Goal: Transaction & Acquisition: Purchase product/service

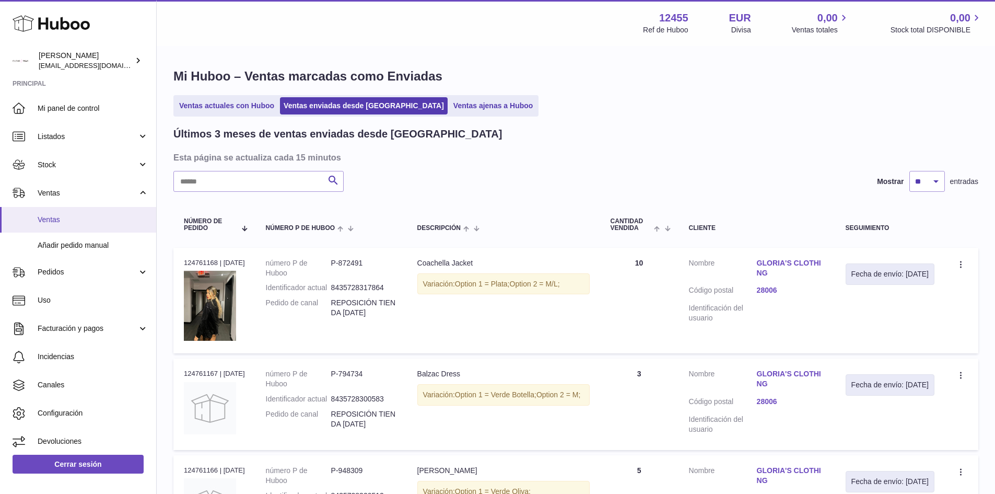
click at [85, 230] on link "Ventas" at bounding box center [78, 220] width 156 height 26
click at [85, 237] on link "Añadir pedido manual" at bounding box center [78, 245] width 156 height 26
click at [88, 242] on span "Añadir pedido manual" at bounding box center [93, 245] width 111 height 10
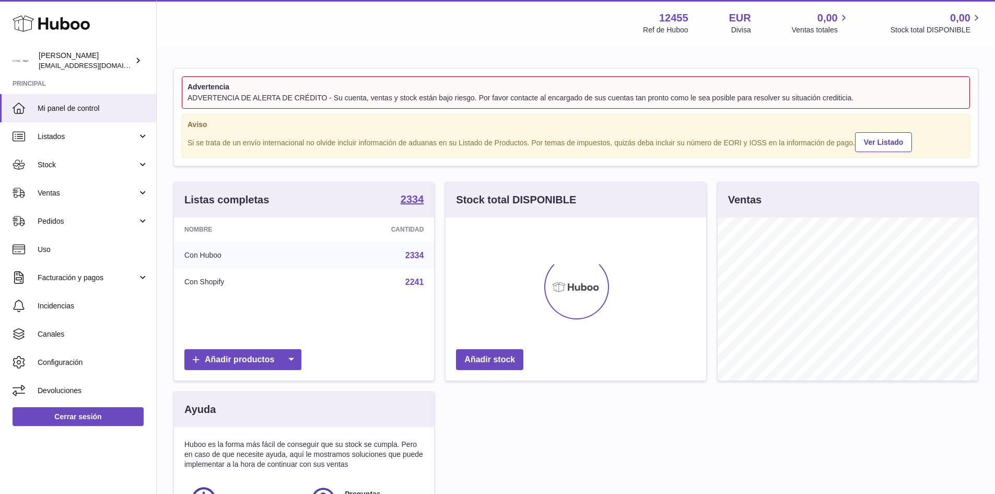
scroll to position [163, 261]
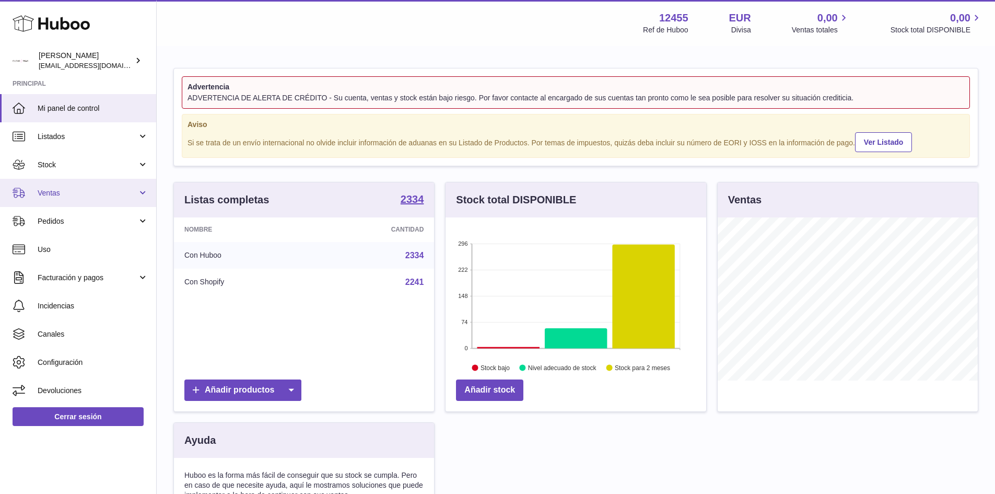
click at [62, 195] on span "Ventas" at bounding box center [88, 193] width 100 height 10
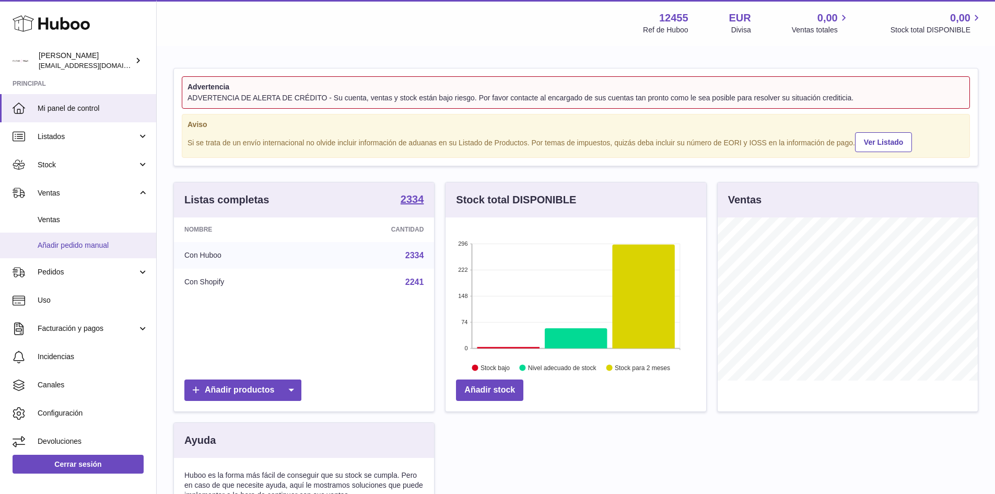
click at [72, 247] on span "Añadir pedido manual" at bounding box center [93, 245] width 111 height 10
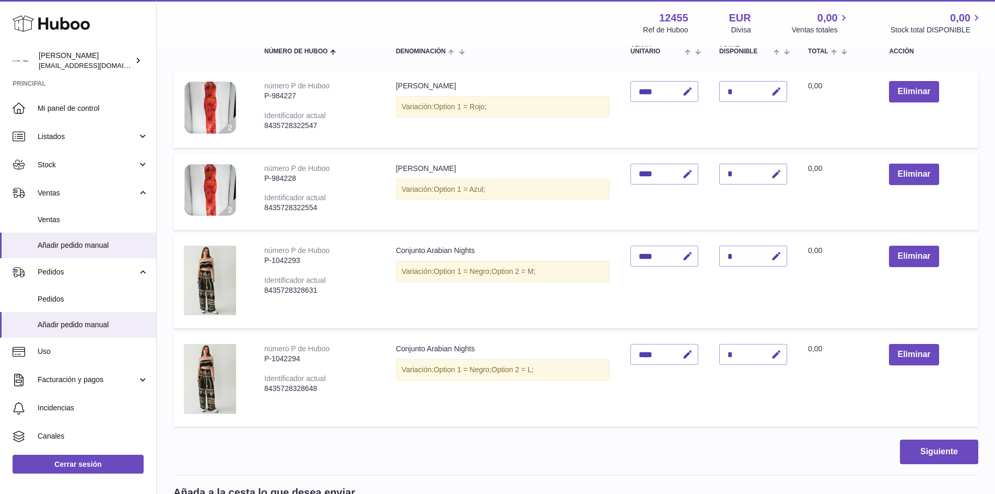
scroll to position [261, 0]
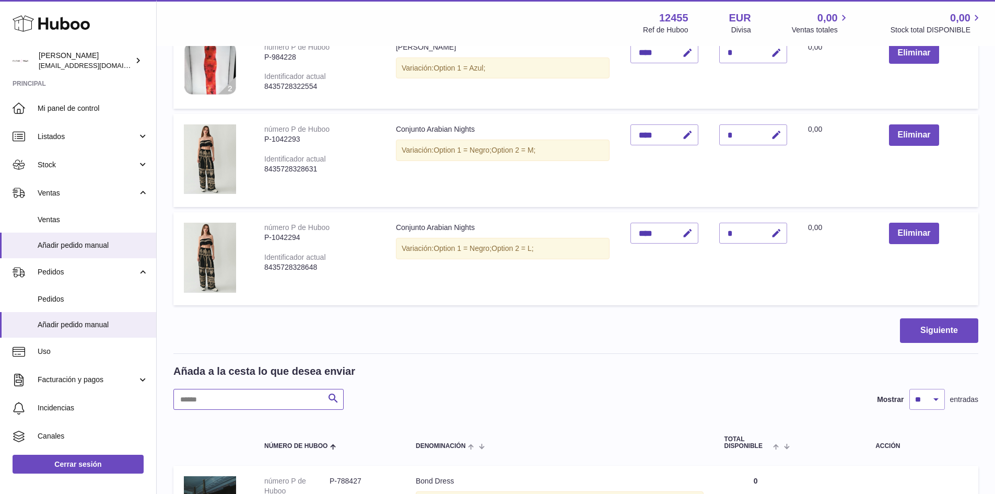
click at [256, 396] on input "text" at bounding box center [258, 399] width 170 height 21
type input "********"
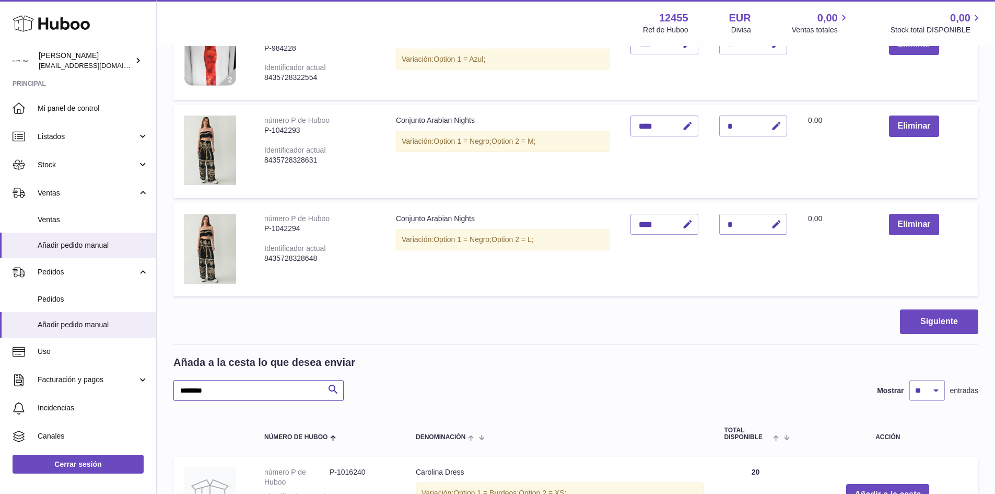
scroll to position [418, 0]
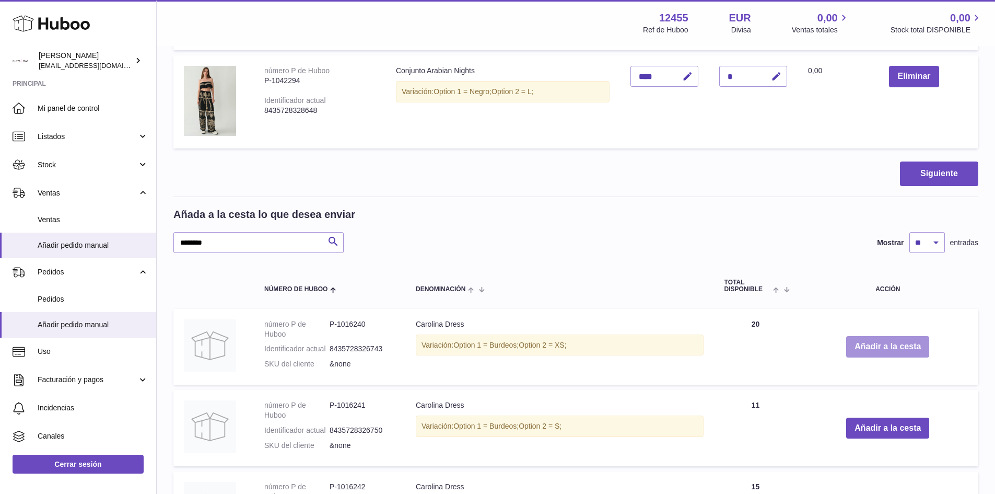
click at [902, 340] on button "Añadir a la cesta" at bounding box center [887, 346] width 83 height 21
click at [893, 350] on button "Añadir a la cesta" at bounding box center [887, 346] width 83 height 21
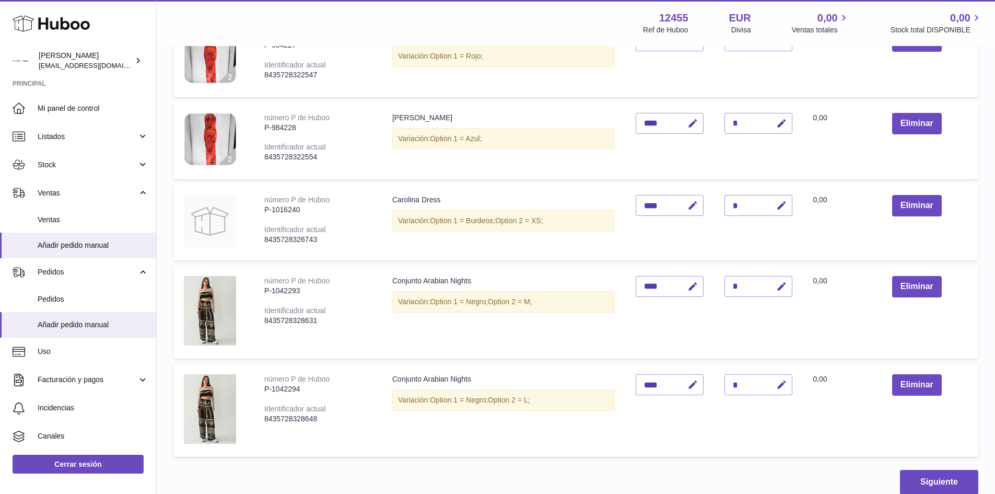
scroll to position [185, 0]
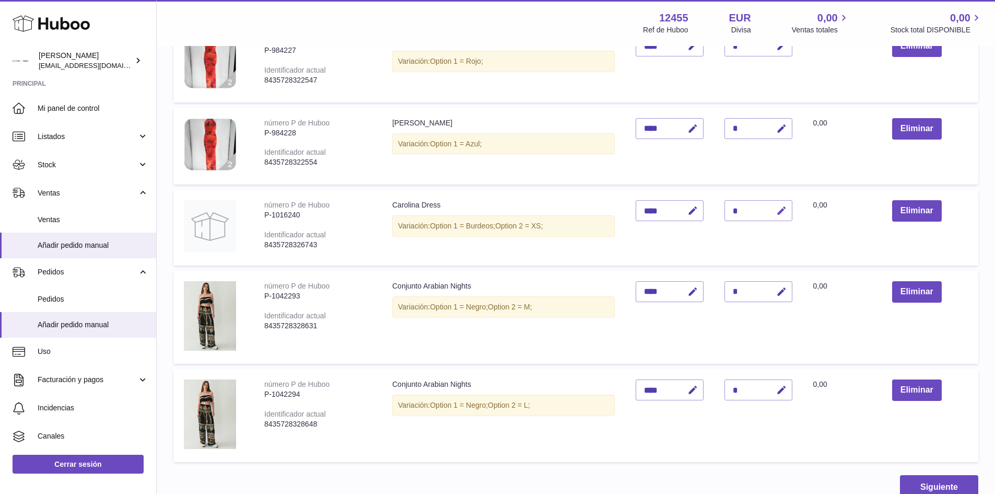
click at [781, 210] on icon "button" at bounding box center [781, 210] width 11 height 11
click at [739, 206] on input "*" at bounding box center [758, 210] width 68 height 21
click at [777, 209] on button "submit" at bounding box center [780, 210] width 20 height 17
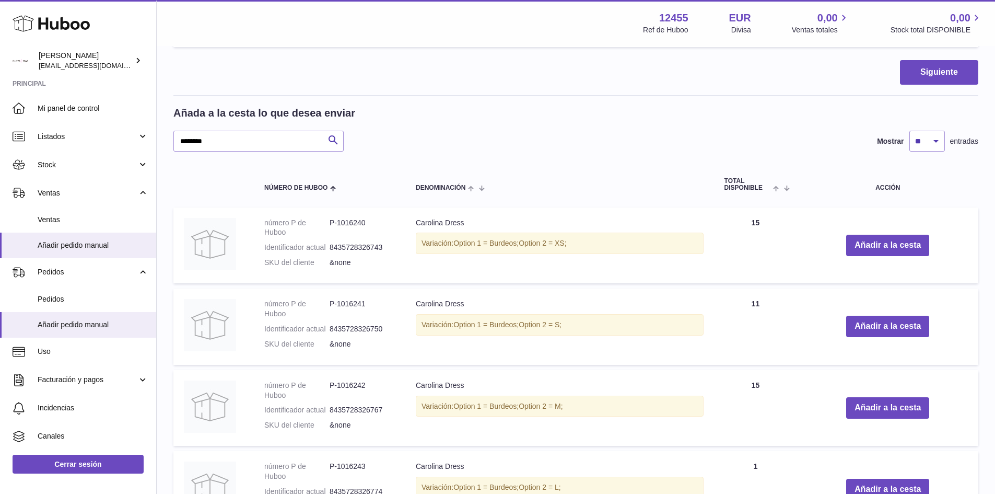
scroll to position [551, 0]
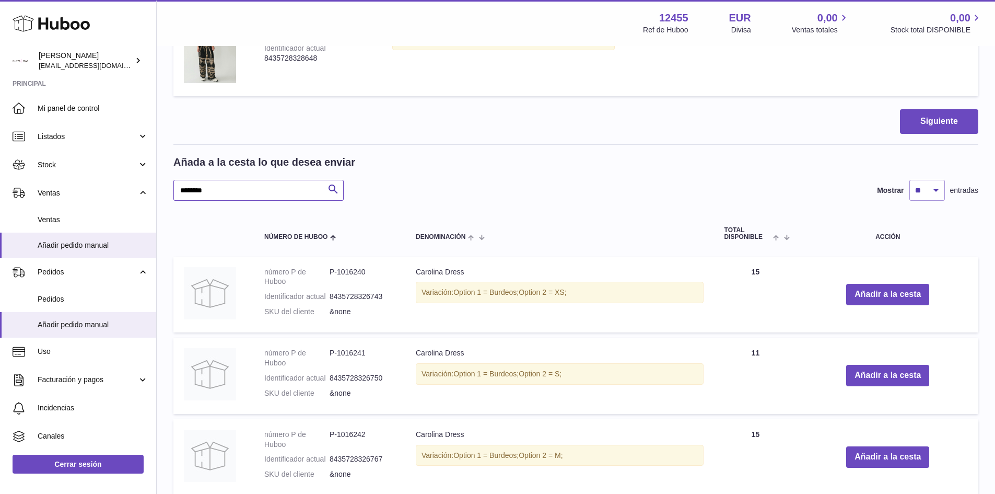
click at [276, 185] on input "********" at bounding box center [258, 190] width 170 height 21
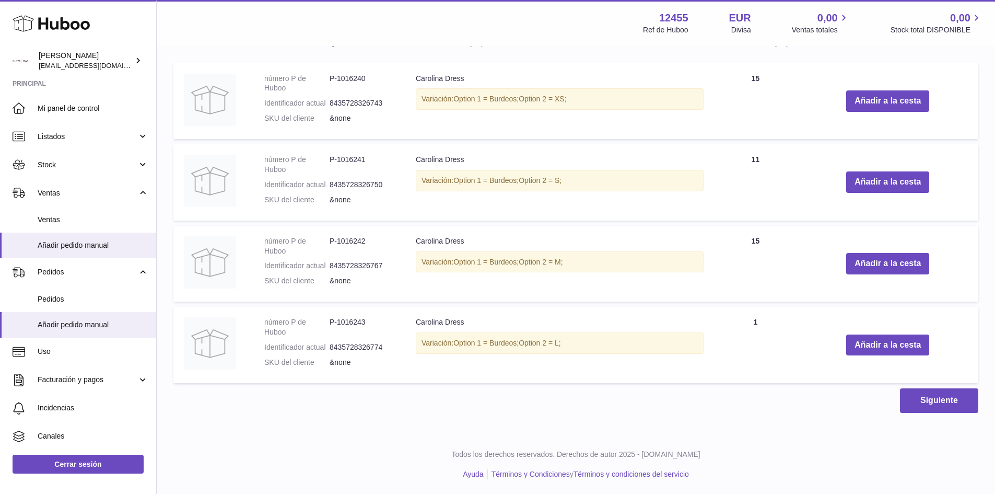
scroll to position [745, 0]
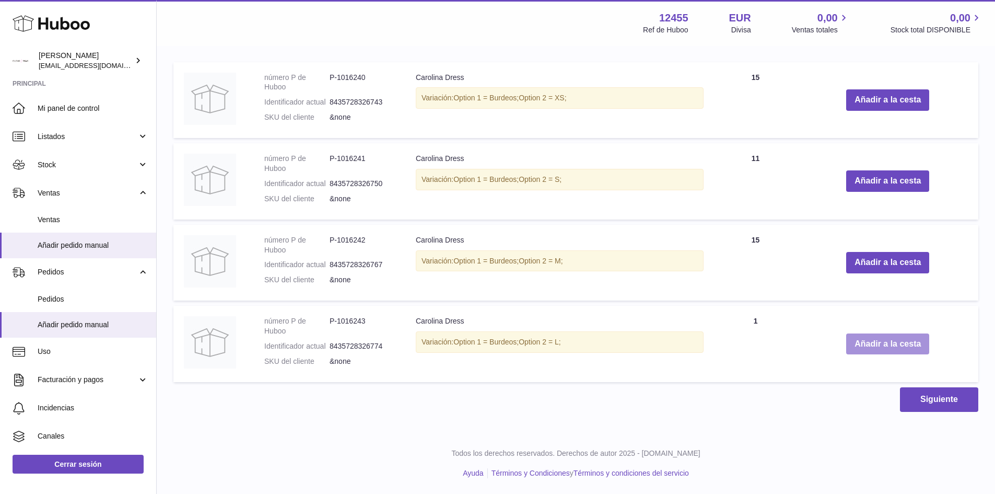
click at [892, 348] on button "Añadir a la cesta" at bounding box center [887, 343] width 83 height 21
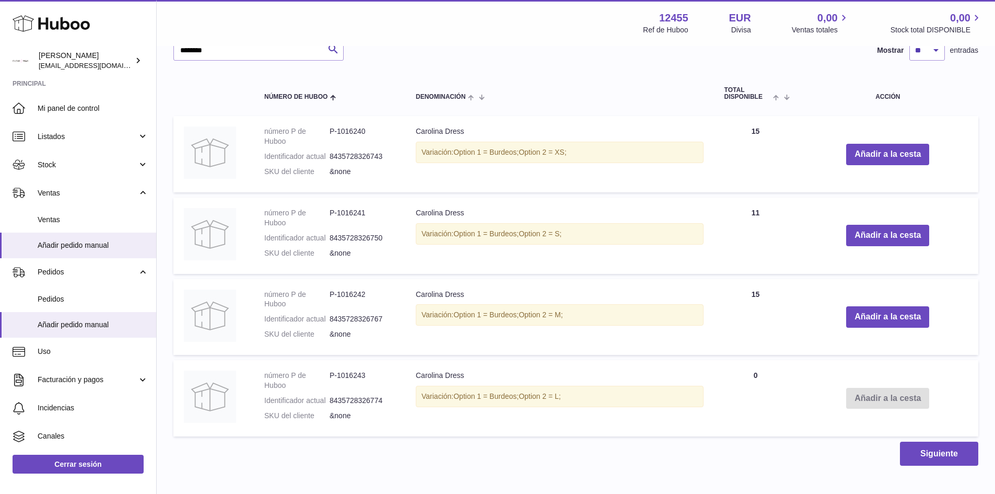
scroll to position [774, 0]
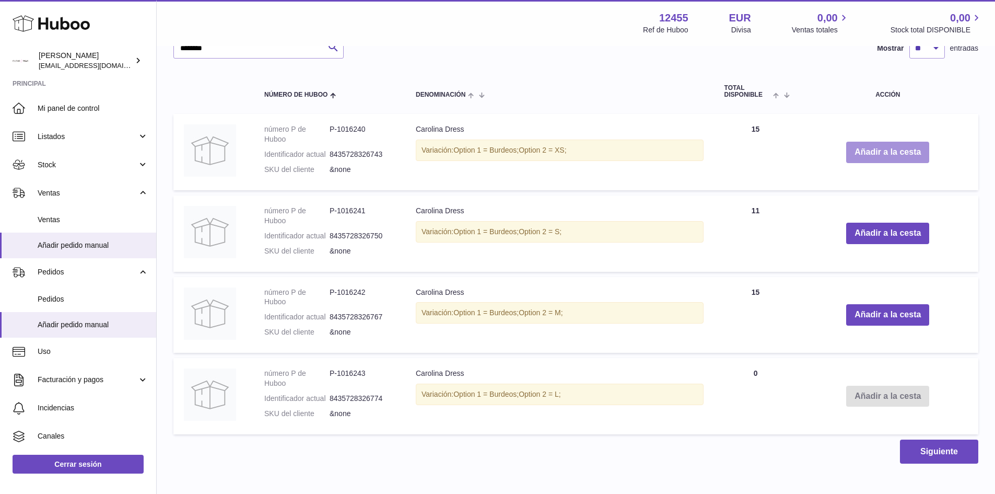
click at [880, 159] on button "Añadir a la cesta" at bounding box center [887, 152] width 83 height 21
click at [888, 156] on button "Añadir a la cesta" at bounding box center [887, 152] width 83 height 21
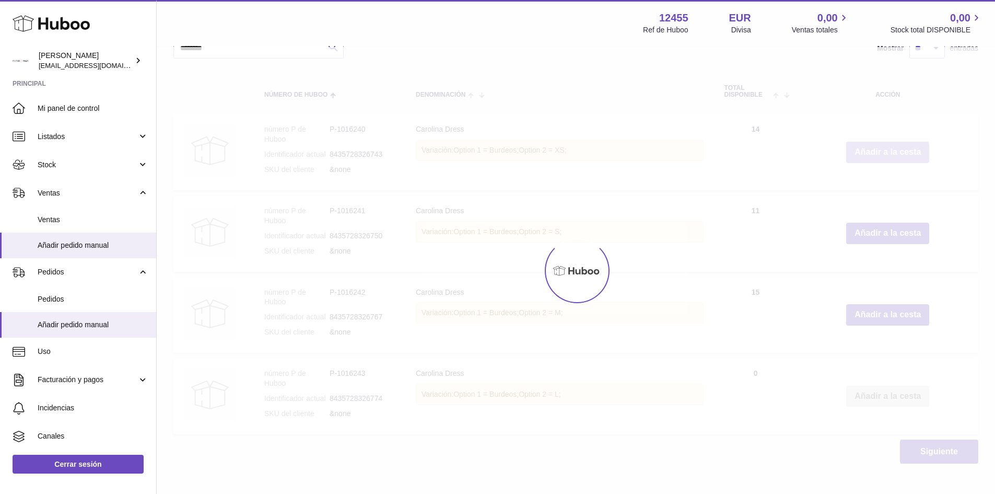
type input "*"
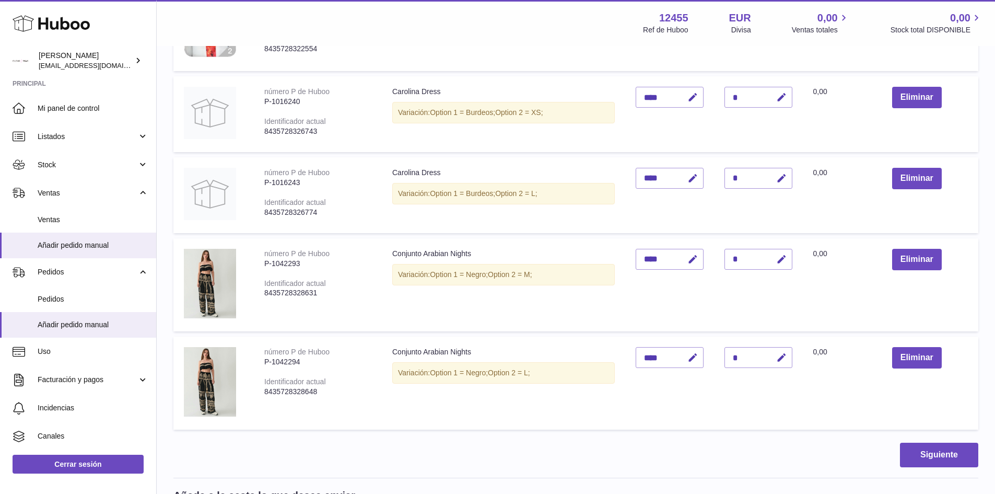
scroll to position [147, 0]
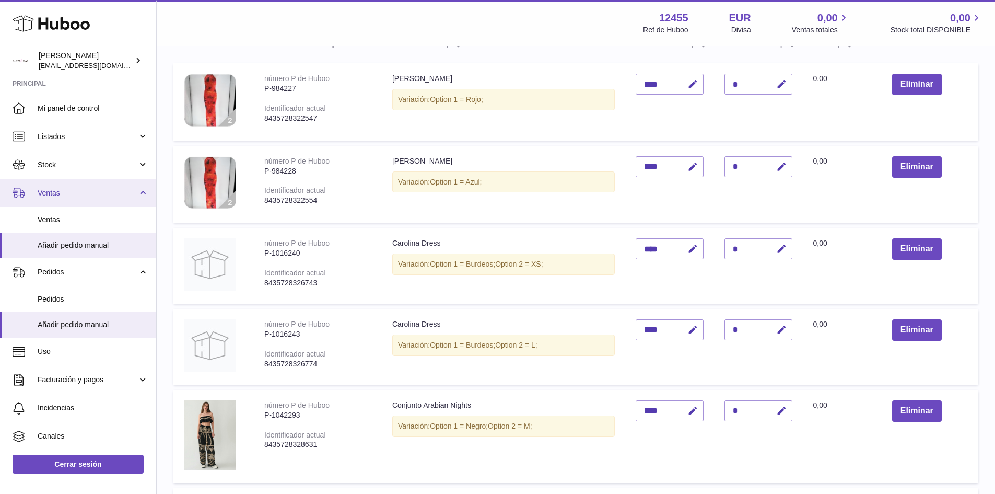
click at [60, 192] on span "Ventas" at bounding box center [88, 193] width 100 height 10
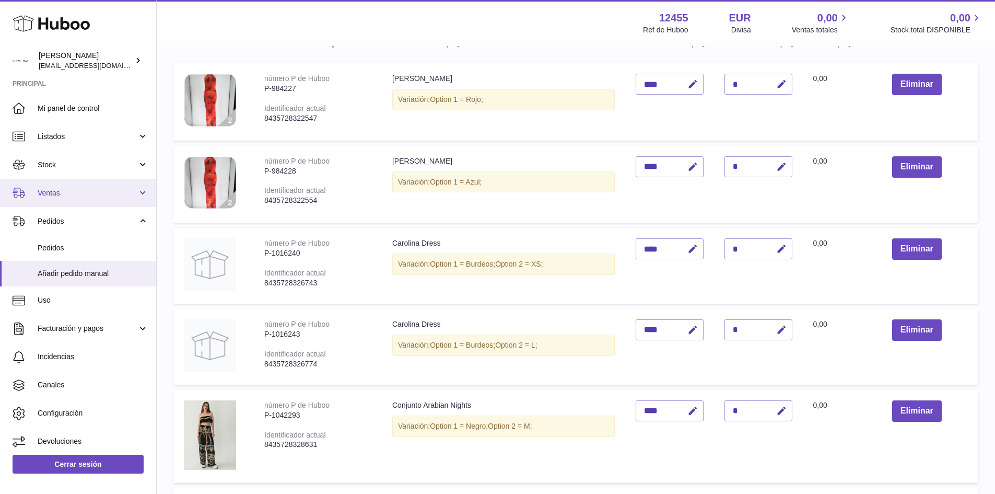
click at [54, 197] on span "Ventas" at bounding box center [88, 193] width 100 height 10
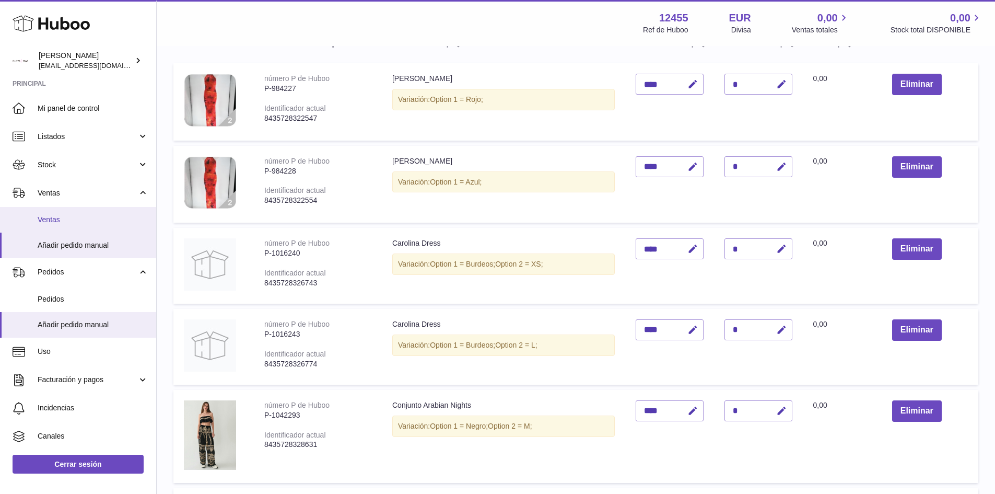
click at [49, 215] on span "Ventas" at bounding box center [93, 220] width 111 height 10
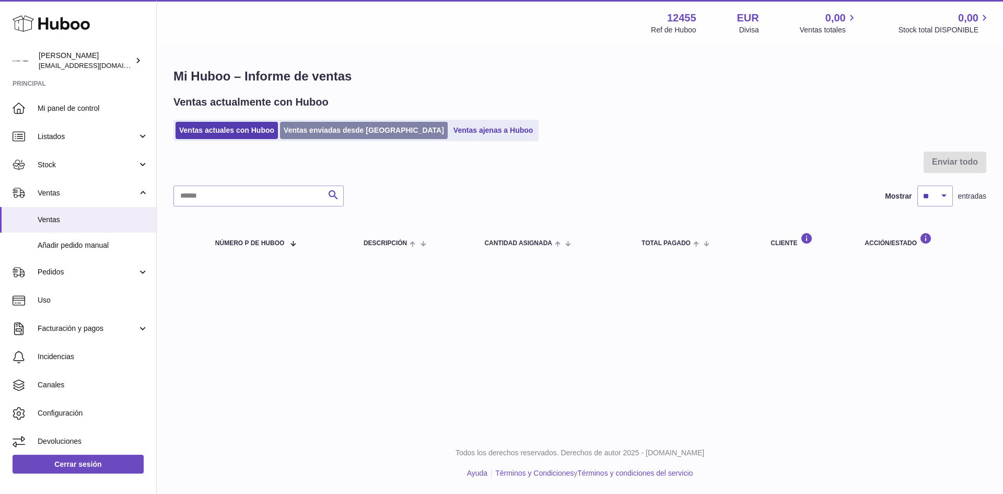
click at [329, 133] on link "Ventas enviadas desde Huboo" at bounding box center [364, 130] width 168 height 17
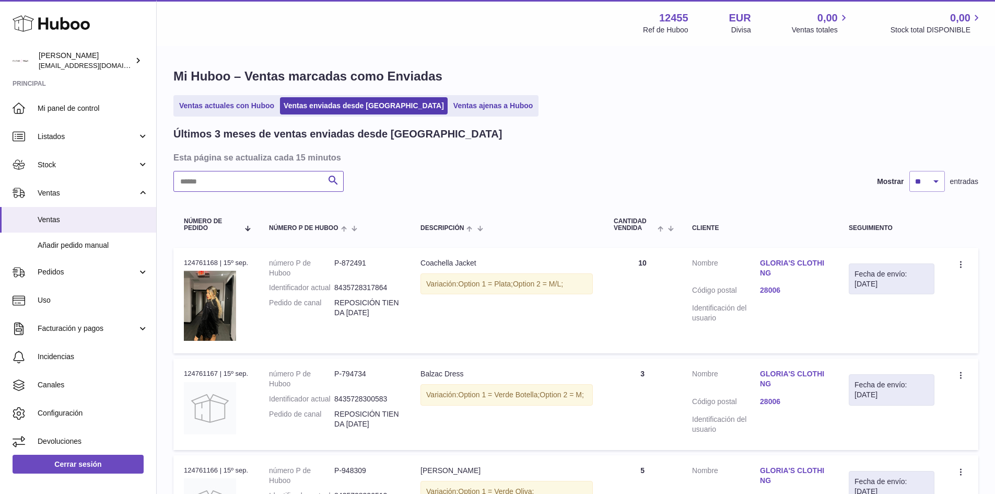
click at [243, 192] on input "text" at bounding box center [258, 181] width 170 height 21
type input "****"
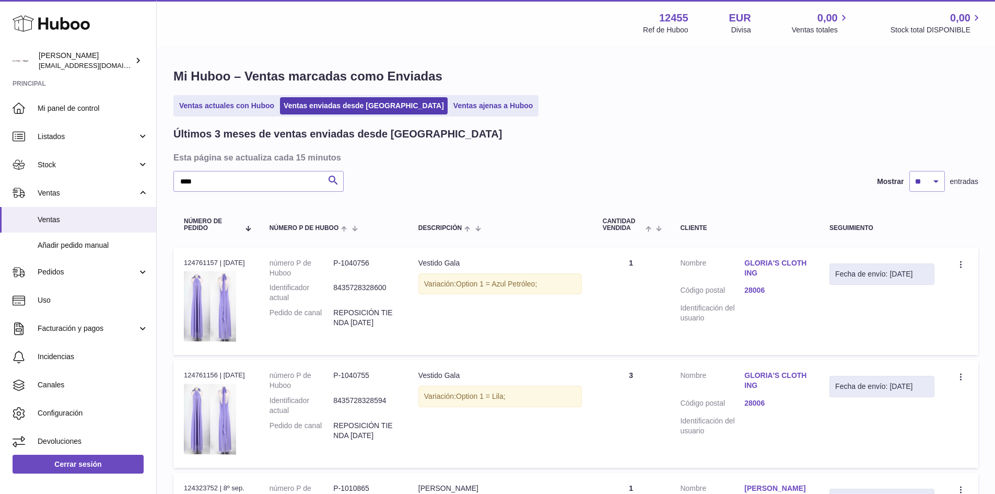
drag, startPoint x: 402, startPoint y: 326, endPoint x: 312, endPoint y: 287, distance: 98.0
click at [312, 287] on td "número P de Huboo P-1040756 Identificador actual 8435728328600 Pedido de canal …" at bounding box center [333, 302] width 149 height 108
click at [379, 308] on dd "REPOSICIÓN TIENDA 15/09/2025" at bounding box center [365, 318] width 64 height 20
drag, startPoint x: 401, startPoint y: 312, endPoint x: 268, endPoint y: 265, distance: 140.9
click at [268, 265] on td "número P de Huboo P-1040756 Identificador actual 8435728328600 Pedido de canal …" at bounding box center [333, 302] width 149 height 108
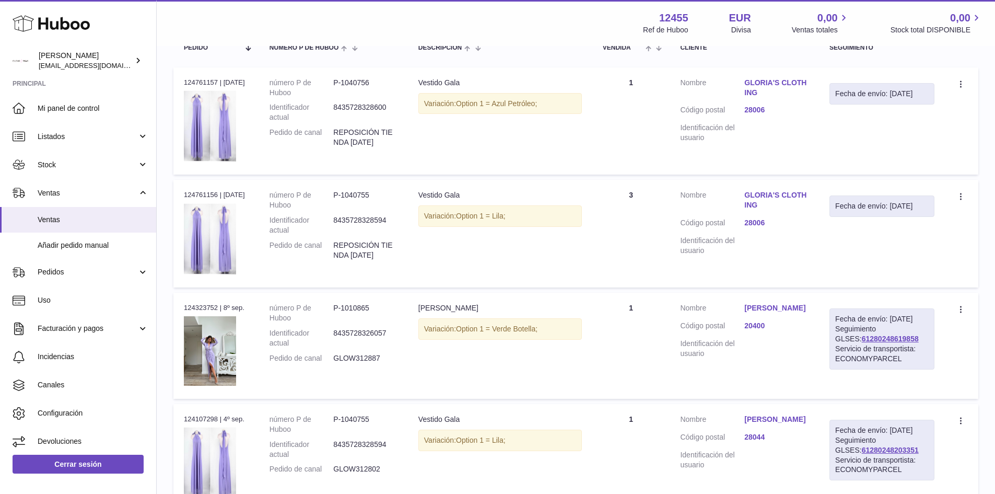
scroll to position [157, 0]
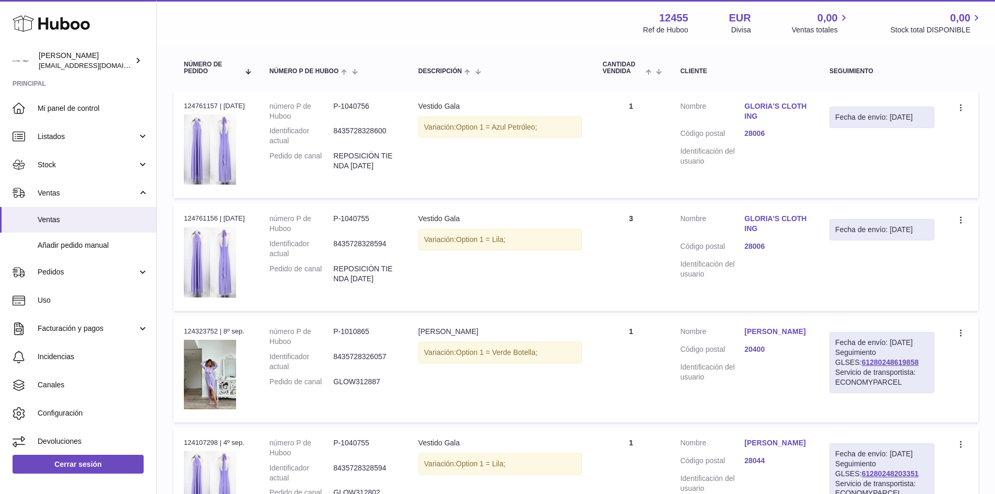
click at [513, 260] on td "Descripción Vestido Gala Variación: Option 1 = Lila;" at bounding box center [500, 257] width 184 height 108
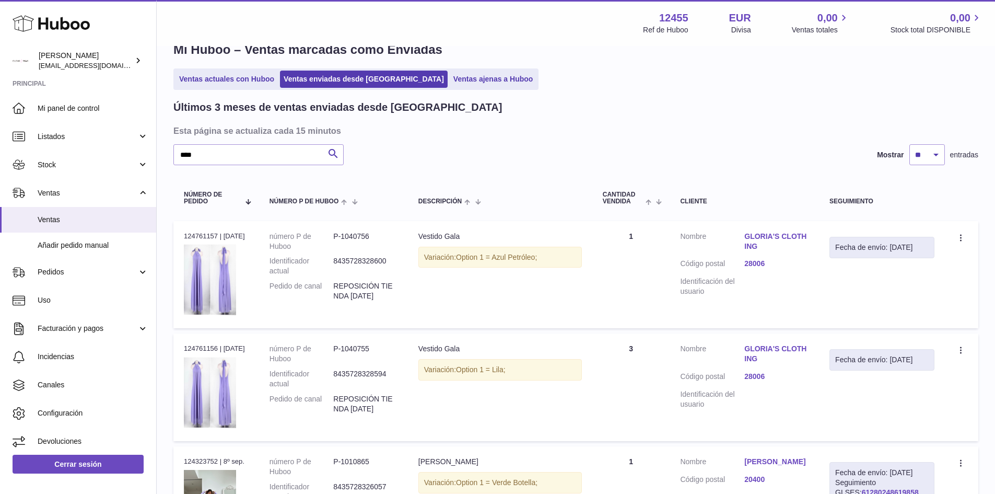
scroll to position [0, 0]
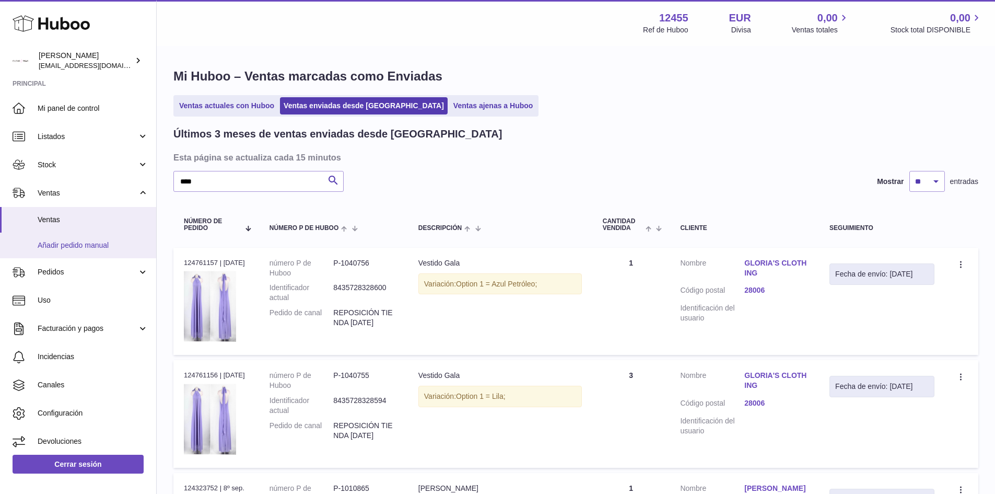
click at [87, 247] on span "Añadir pedido manual" at bounding box center [93, 245] width 111 height 10
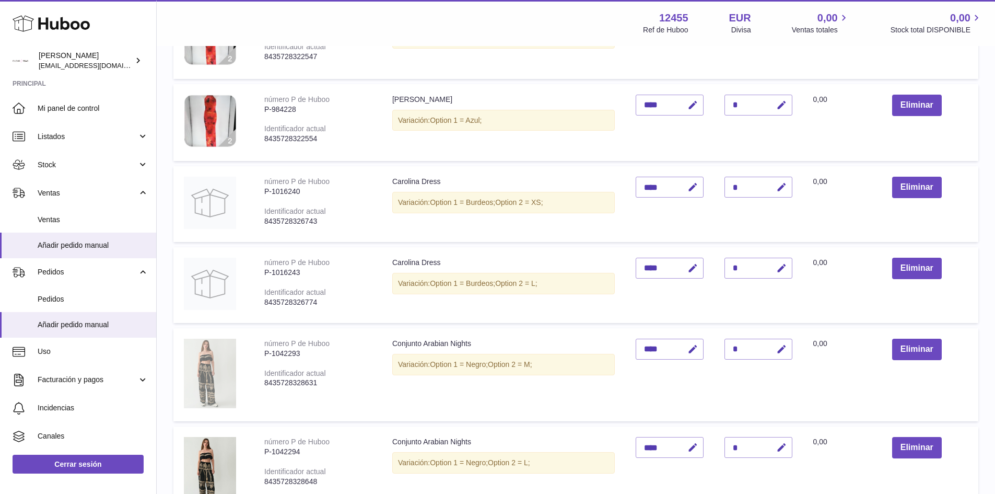
scroll to position [522, 0]
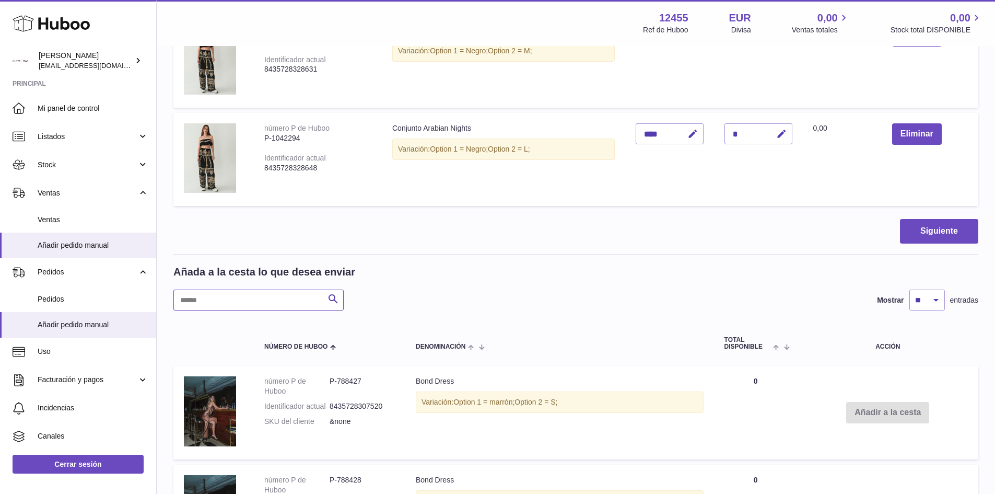
click at [251, 291] on input "text" at bounding box center [258, 299] width 170 height 21
type input "****"
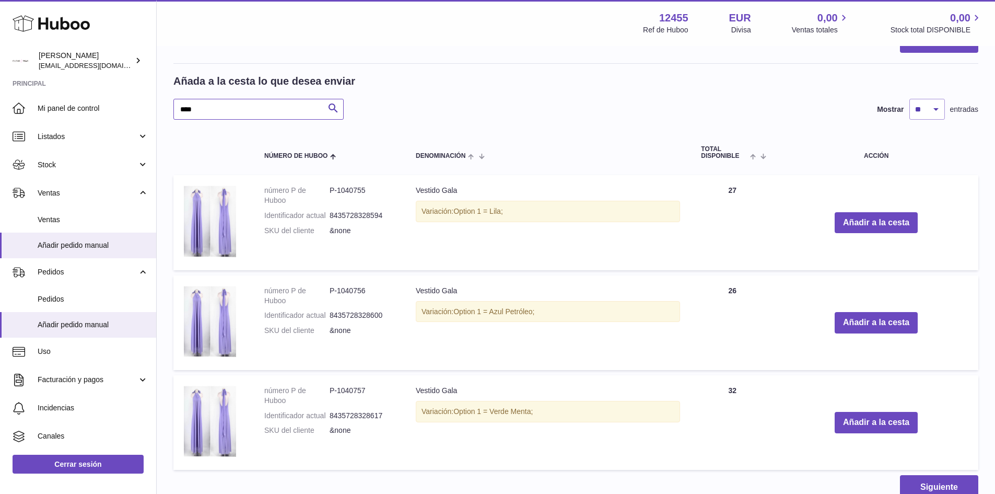
scroll to position [731, 0]
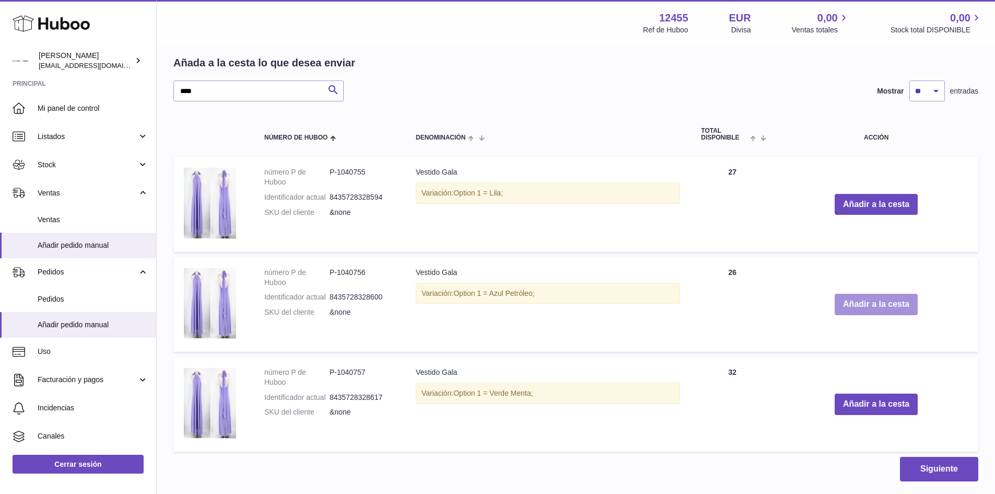
click at [888, 303] on button "Añadir a la cesta" at bounding box center [876, 304] width 83 height 21
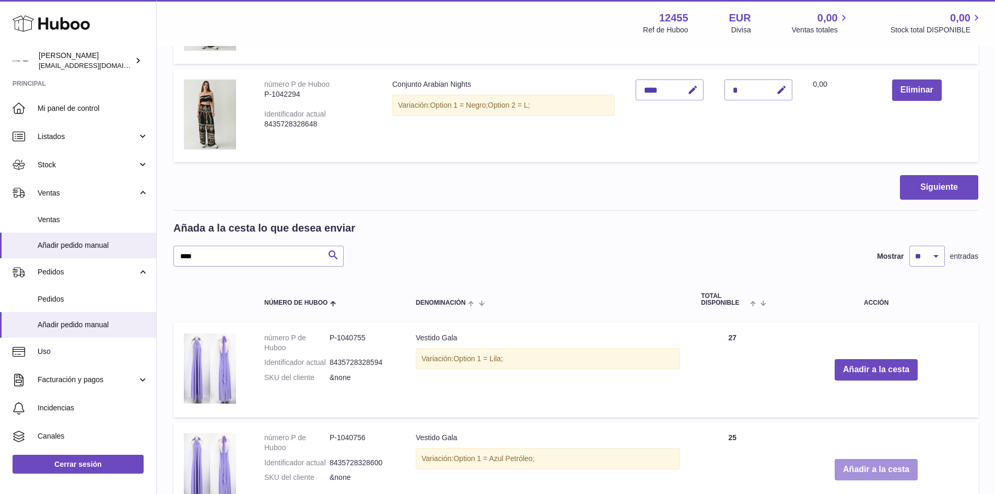
scroll to position [418, 0]
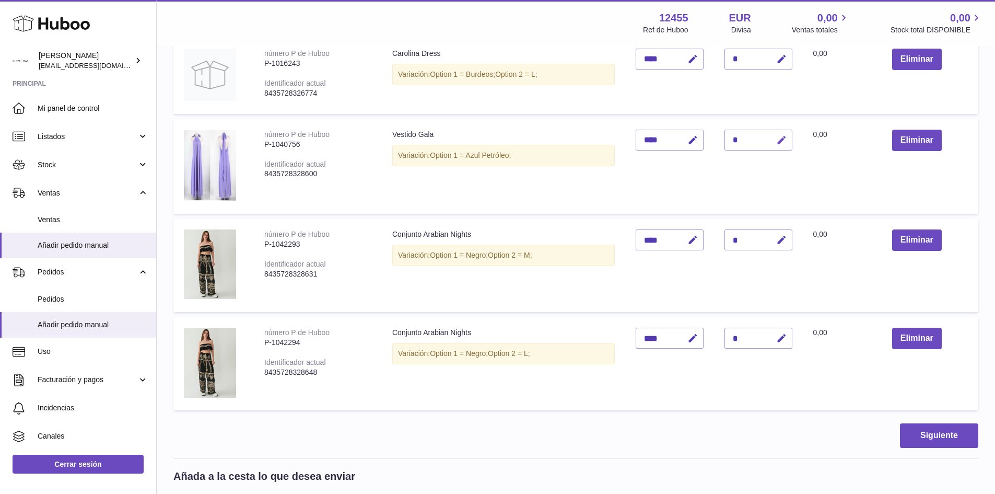
click at [782, 138] on icon "button" at bounding box center [781, 140] width 11 height 11
type input "**"
click at [786, 143] on icon "submit" at bounding box center [781, 139] width 9 height 9
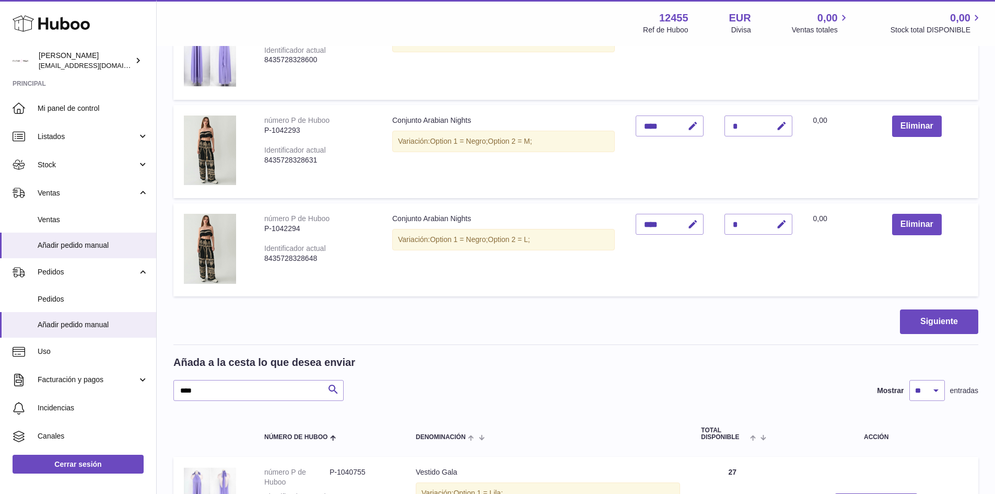
scroll to position [627, 0]
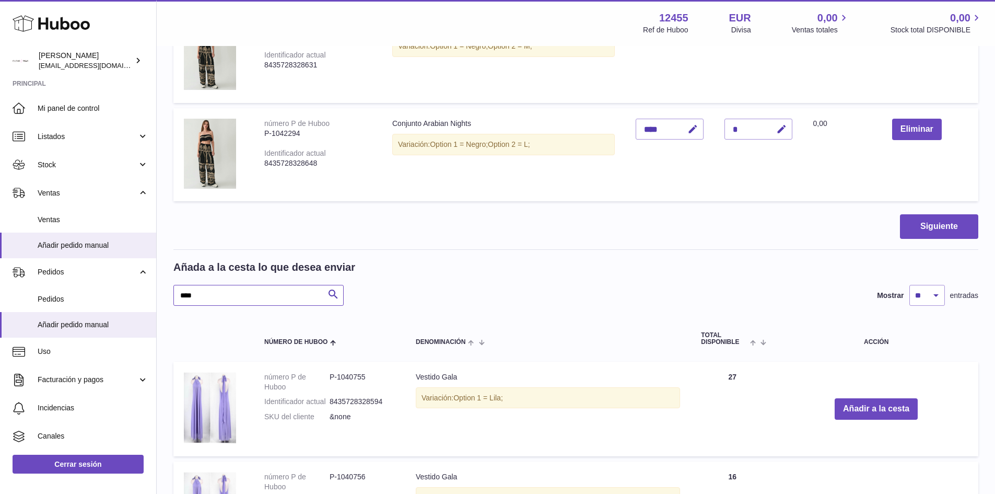
click at [278, 293] on input "****" at bounding box center [258, 295] width 170 height 21
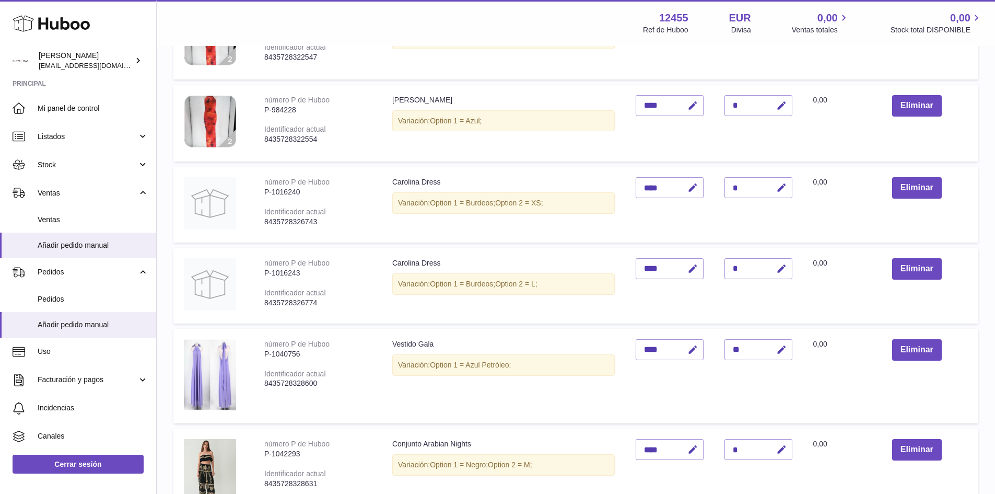
scroll to position [478, 0]
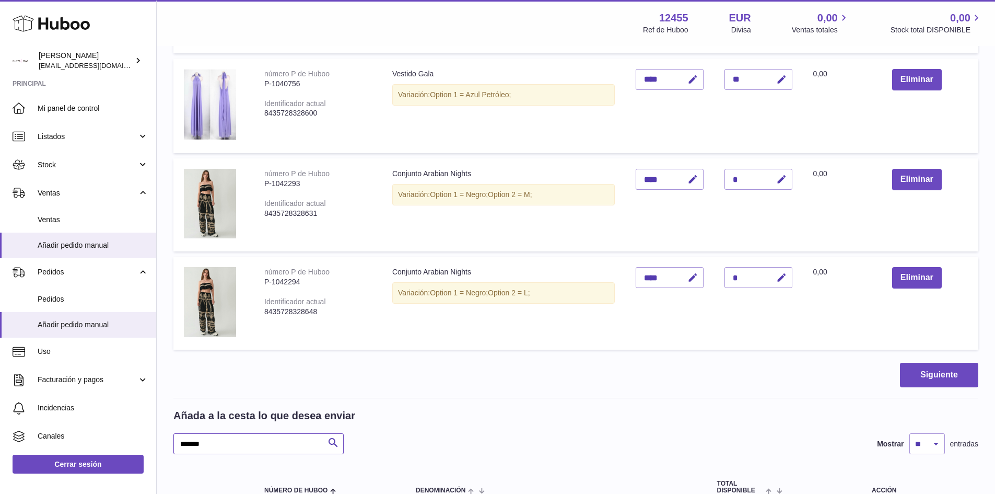
click at [223, 445] on input "*******" at bounding box center [258, 443] width 170 height 21
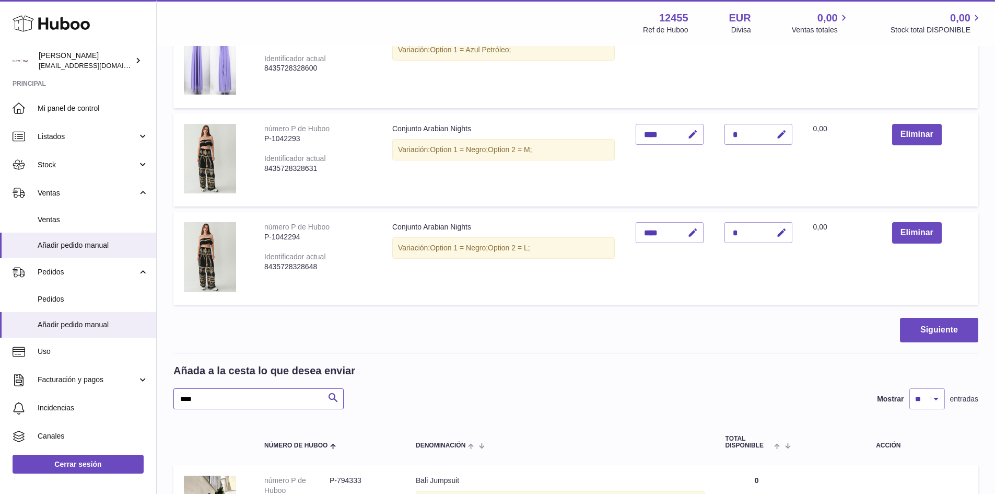
scroll to position [583, 0]
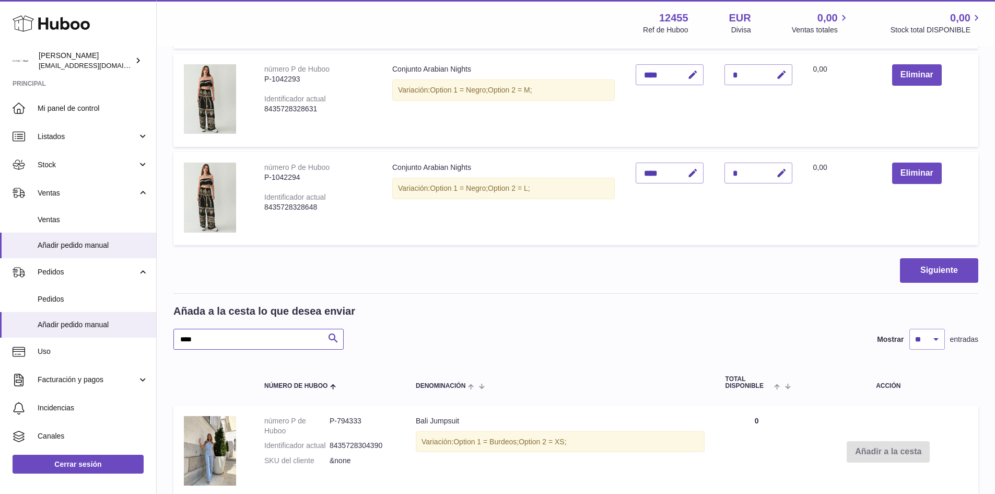
click at [236, 341] on input "****" at bounding box center [258, 339] width 170 height 21
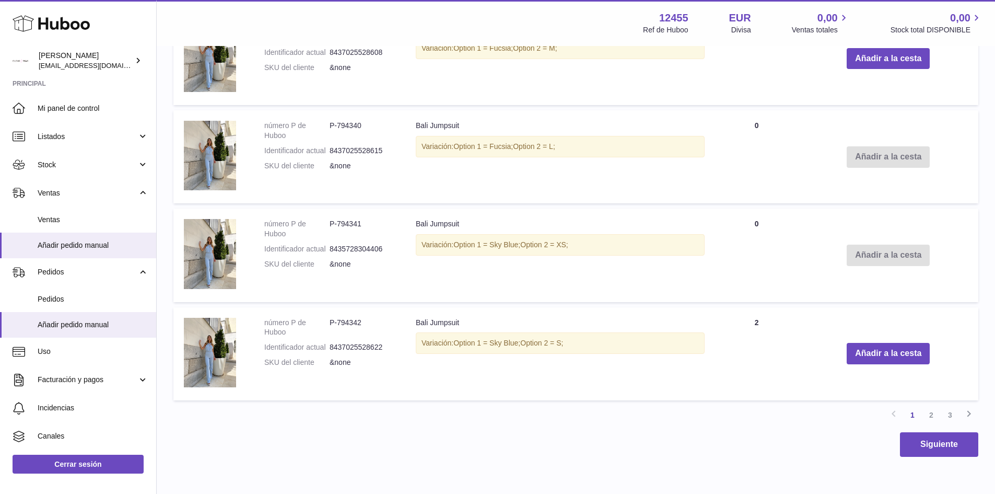
scroll to position [1611, 0]
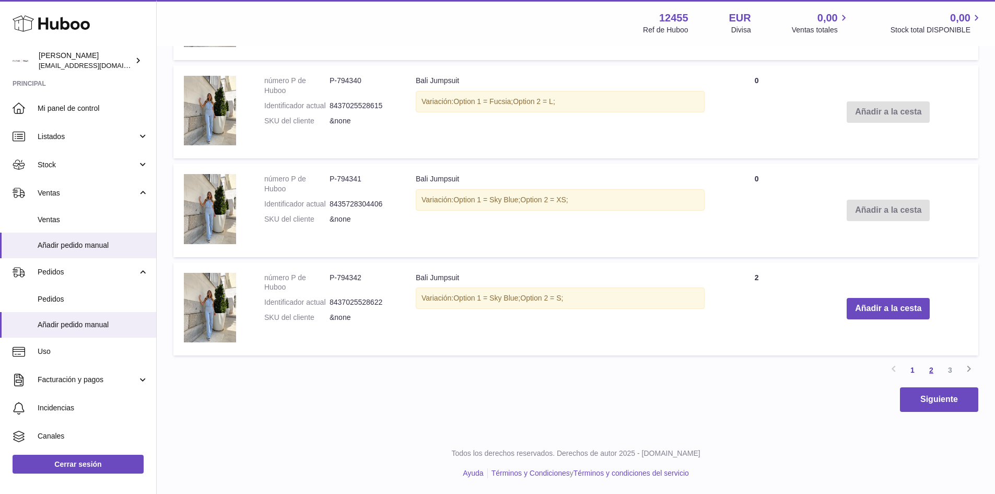
type input "****"
click at [932, 372] on link "2" at bounding box center [931, 369] width 19 height 19
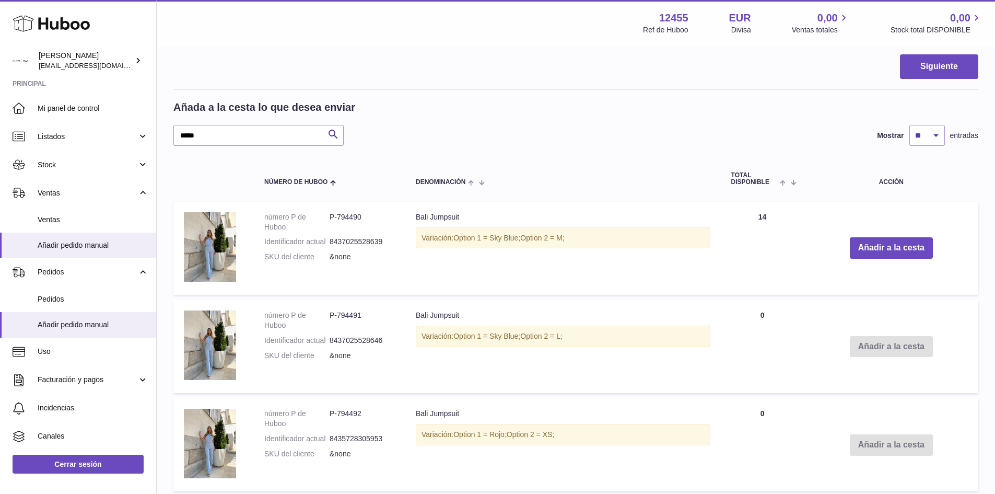
scroll to position [726, 0]
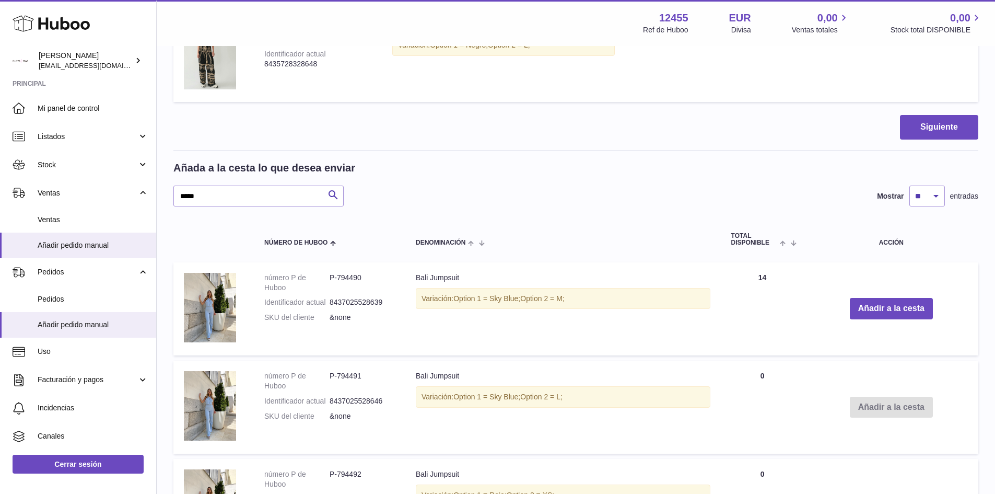
drag, startPoint x: 577, startPoint y: 302, endPoint x: 420, endPoint y: 299, distance: 156.7
click at [420, 299] on div "Variación: Option 1 = Sky Blue; Option 2 = M;" at bounding box center [563, 298] width 295 height 21
drag, startPoint x: 547, startPoint y: 298, endPoint x: 765, endPoint y: 298, distance: 217.8
click at [547, 298] on span "Option 2 = M;" at bounding box center [542, 298] width 44 height 8
click at [885, 307] on button "Añadir a la cesta" at bounding box center [891, 308] width 83 height 21
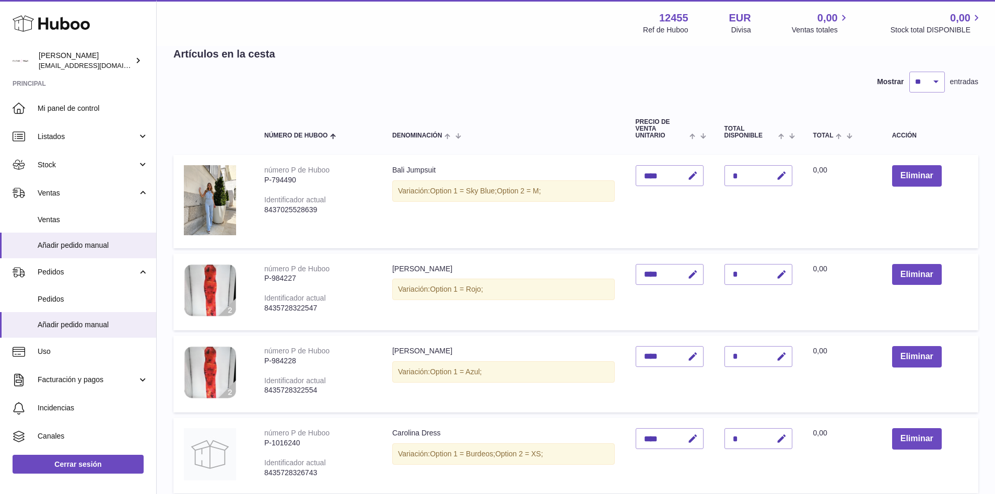
scroll to position [41, 0]
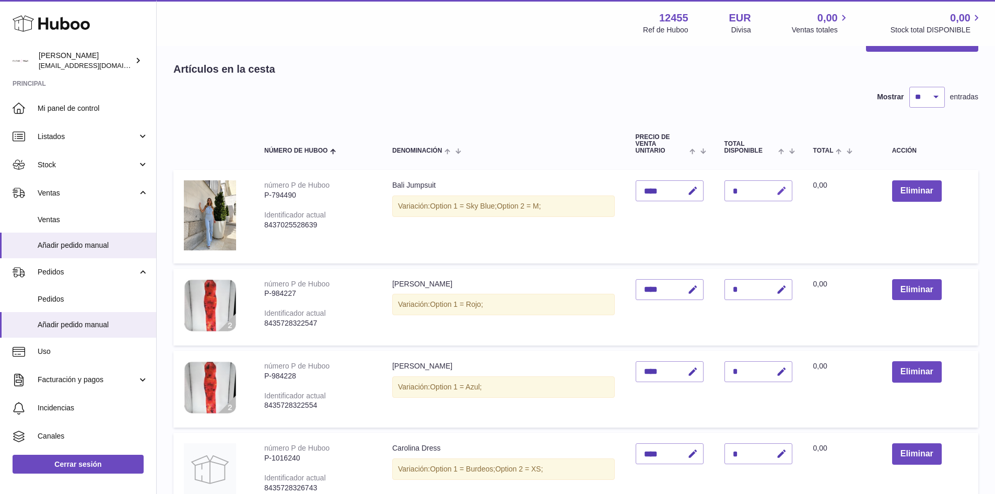
click at [787, 194] on icon "button" at bounding box center [781, 190] width 11 height 11
click at [745, 185] on input "*" at bounding box center [758, 190] width 68 height 21
type input "**"
click at [778, 193] on button "submit" at bounding box center [780, 190] width 20 height 17
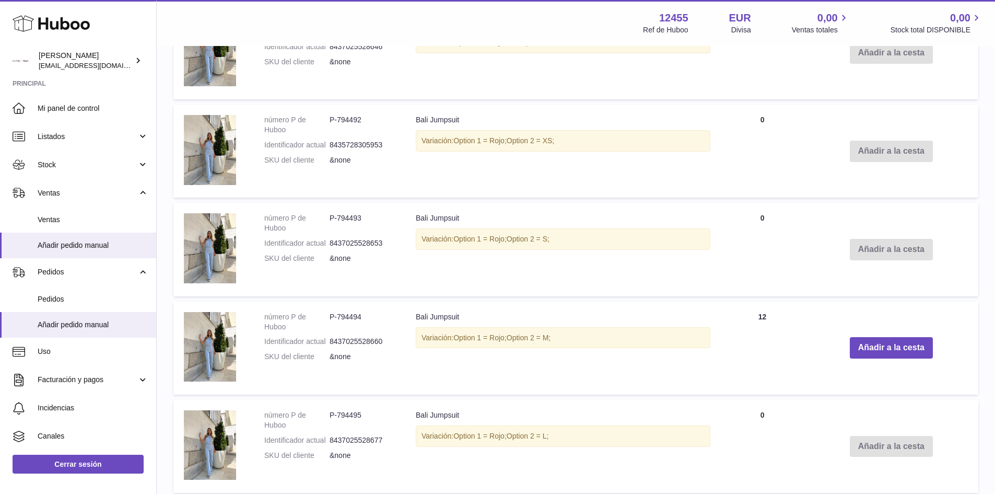
scroll to position [1294, 0]
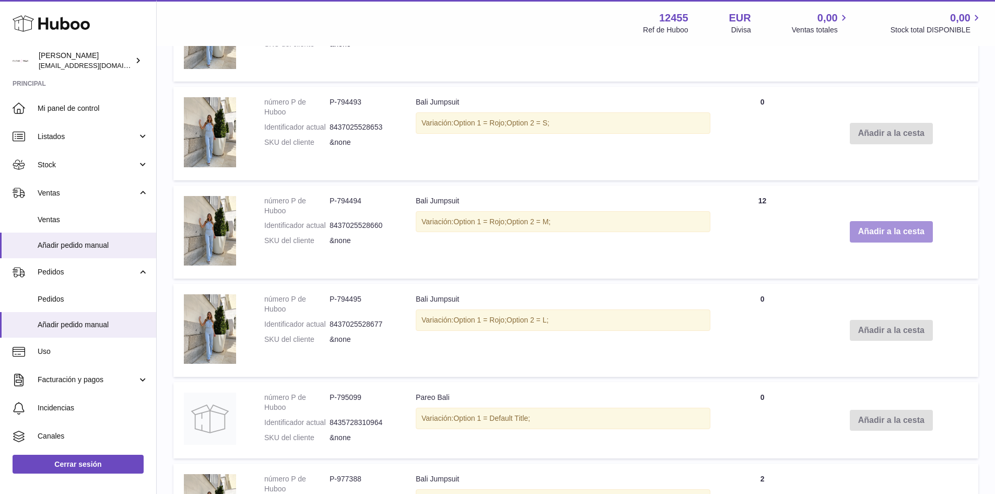
click at [897, 230] on button "Añadir a la cesta" at bounding box center [891, 231] width 83 height 21
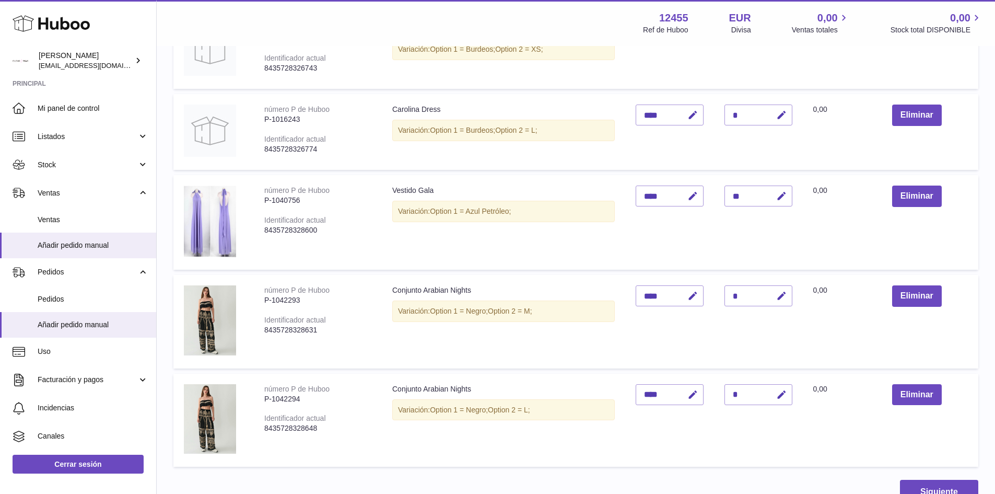
scroll to position [452, 0]
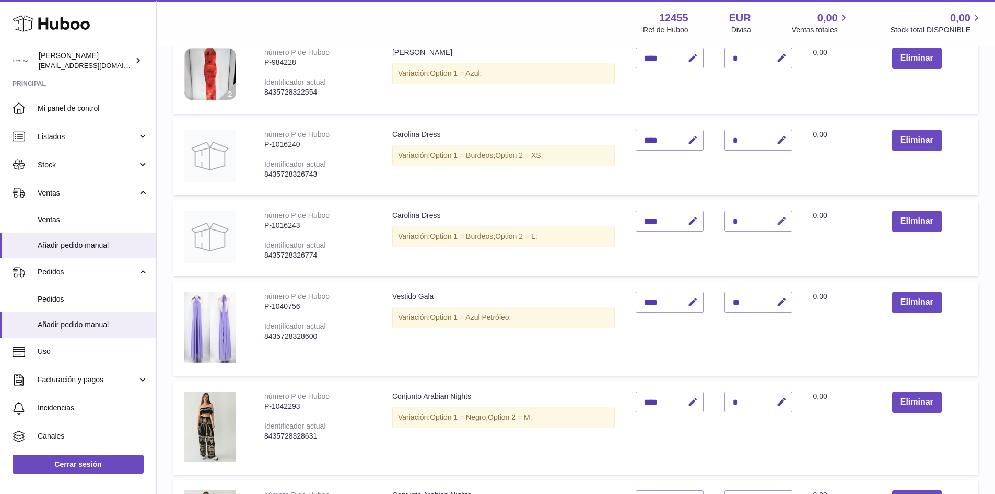
click at [785, 223] on icon "button" at bounding box center [781, 221] width 11 height 11
click at [741, 221] on input "*" at bounding box center [758, 221] width 68 height 21
click at [836, 179] on td "Total 0,00" at bounding box center [842, 157] width 79 height 76
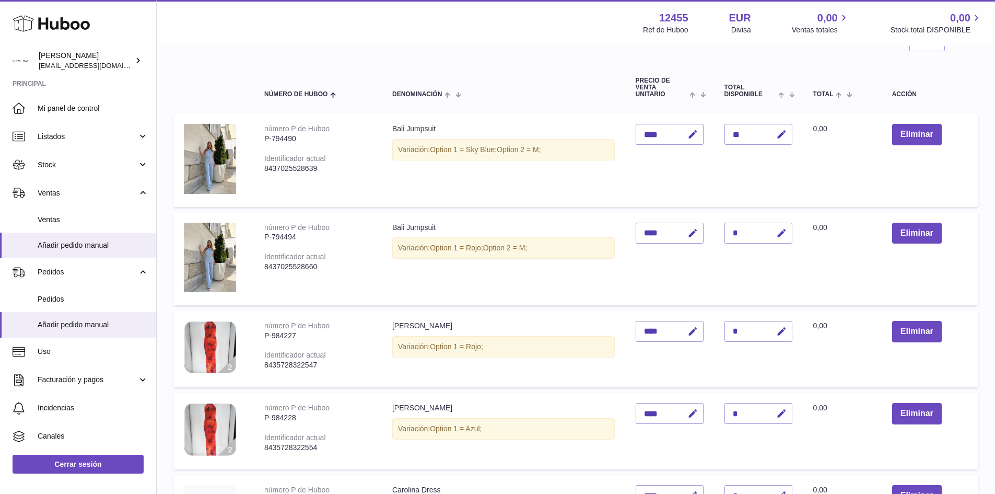
scroll to position [34, 0]
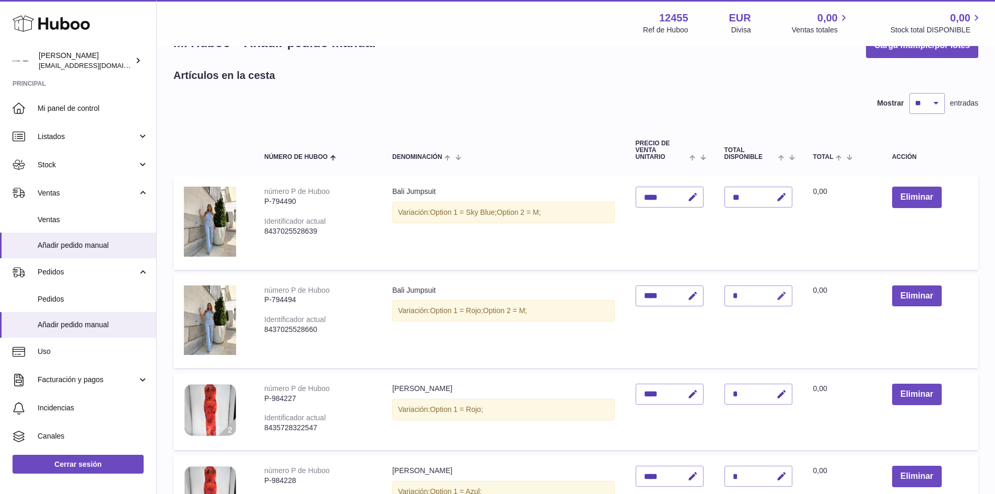
click at [784, 295] on icon "button" at bounding box center [781, 295] width 11 height 11
click at [743, 293] on input "*" at bounding box center [758, 295] width 68 height 21
type input "**"
click at [780, 302] on button "submit" at bounding box center [780, 295] width 20 height 17
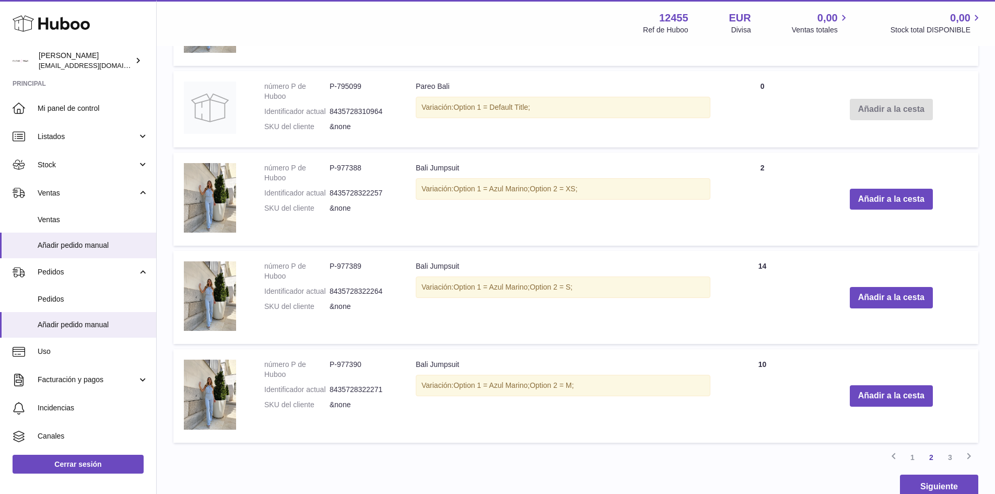
scroll to position [1601, 0]
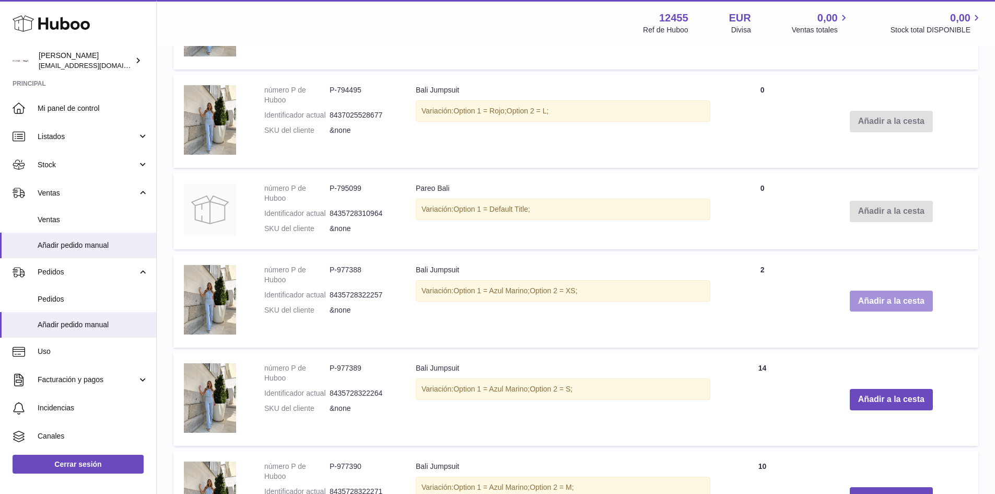
click at [887, 302] on button "Añadir a la cesta" at bounding box center [891, 300] width 83 height 21
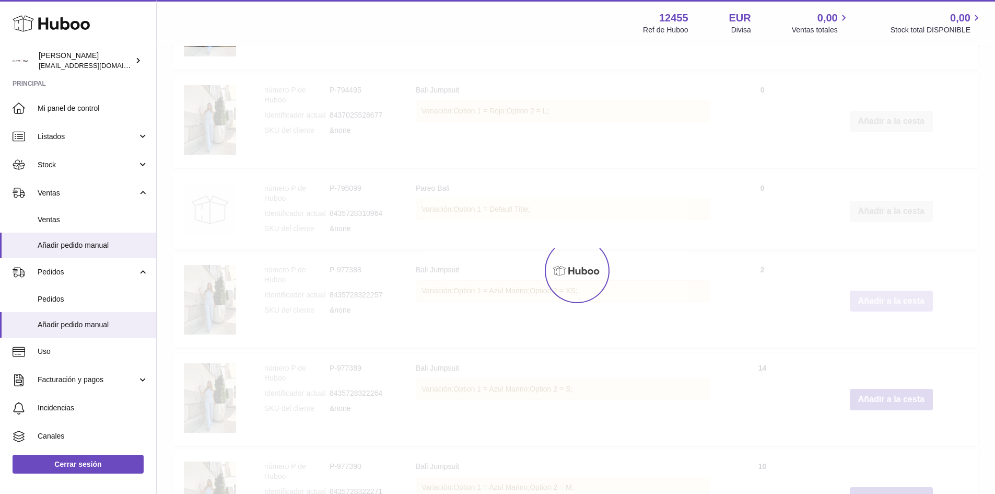
scroll to position [1700, 0]
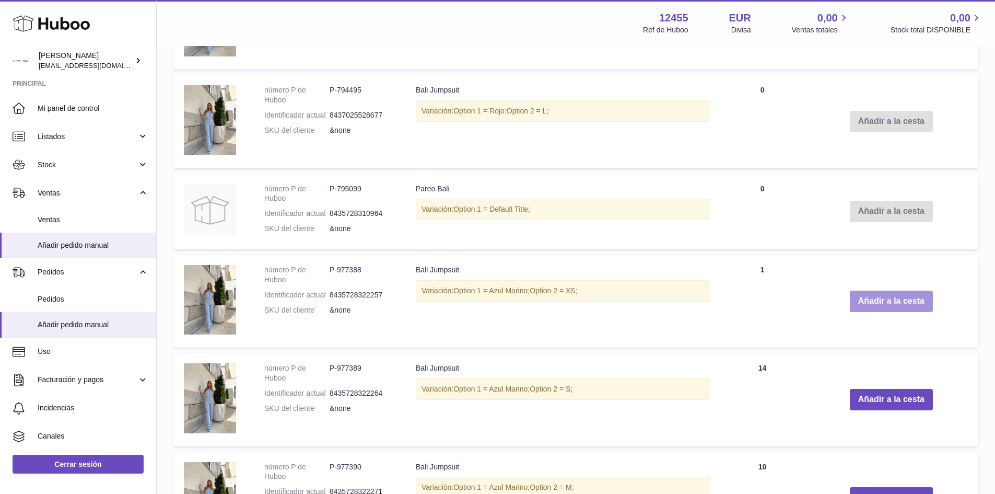
click at [899, 305] on button "Añadir a la cesta" at bounding box center [891, 300] width 83 height 21
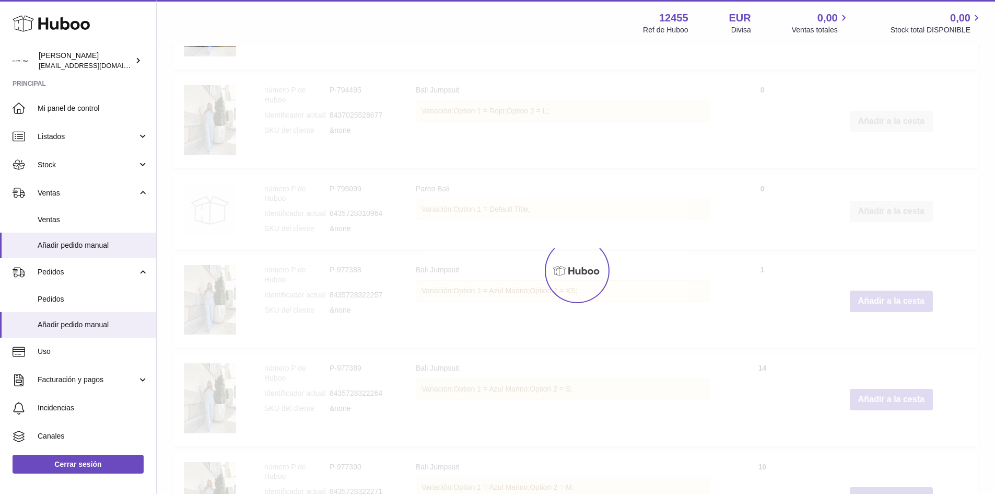
type input "*"
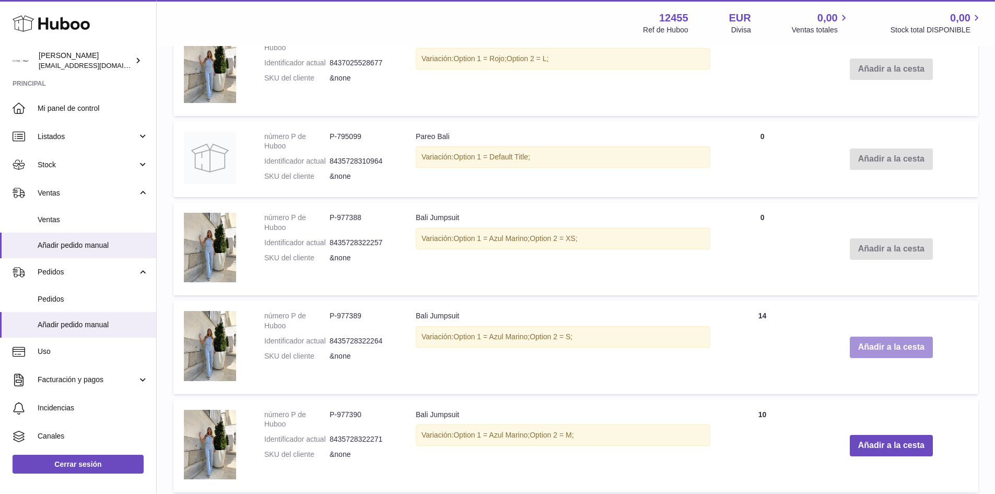
click at [882, 350] on button "Añadir a la cesta" at bounding box center [891, 346] width 83 height 21
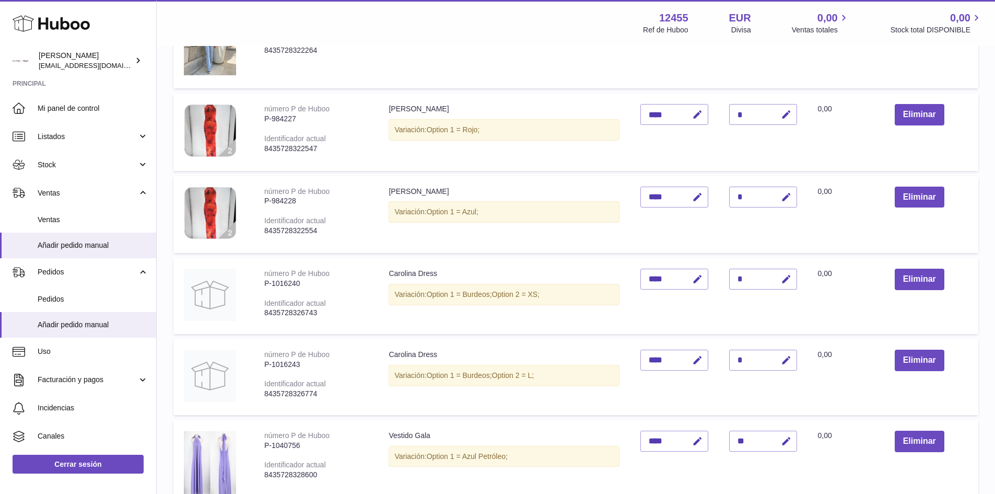
scroll to position [368, 0]
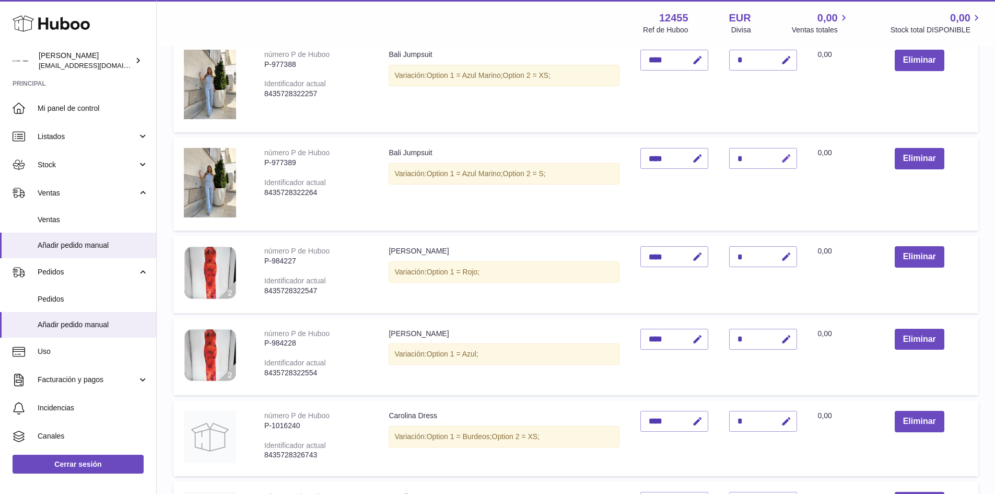
click at [785, 159] on icon "button" at bounding box center [786, 158] width 11 height 11
click at [745, 155] on input "*" at bounding box center [763, 158] width 68 height 21
type input "**"
click at [791, 158] on icon "submit" at bounding box center [786, 158] width 9 height 9
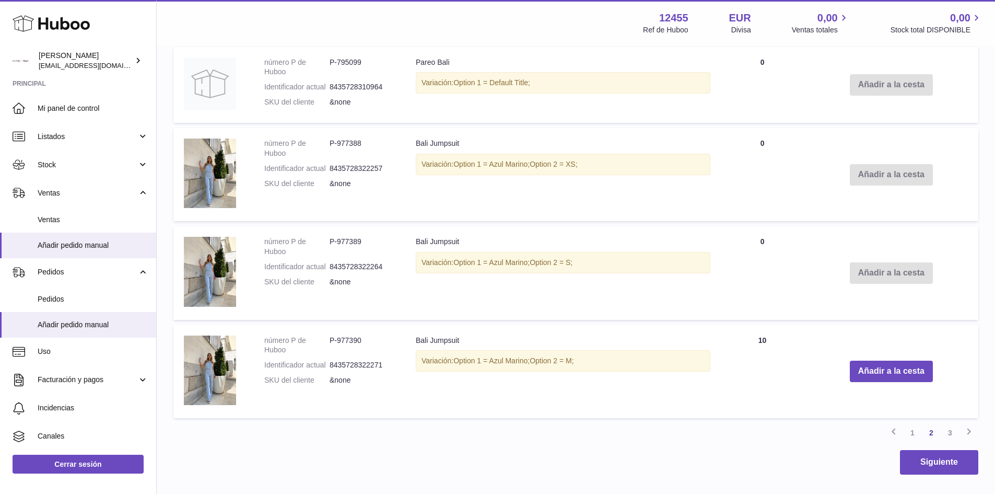
scroll to position [1915, 0]
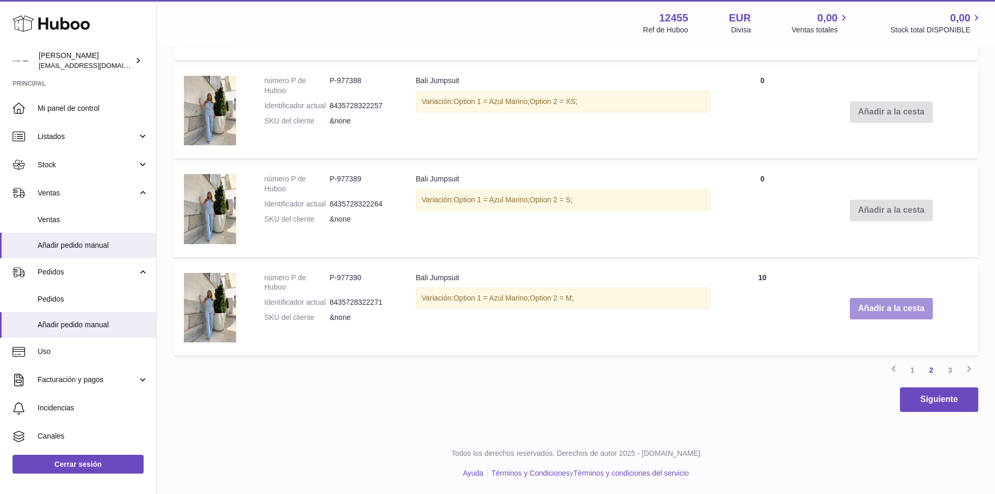
click at [901, 313] on button "Añadir a la cesta" at bounding box center [891, 308] width 83 height 21
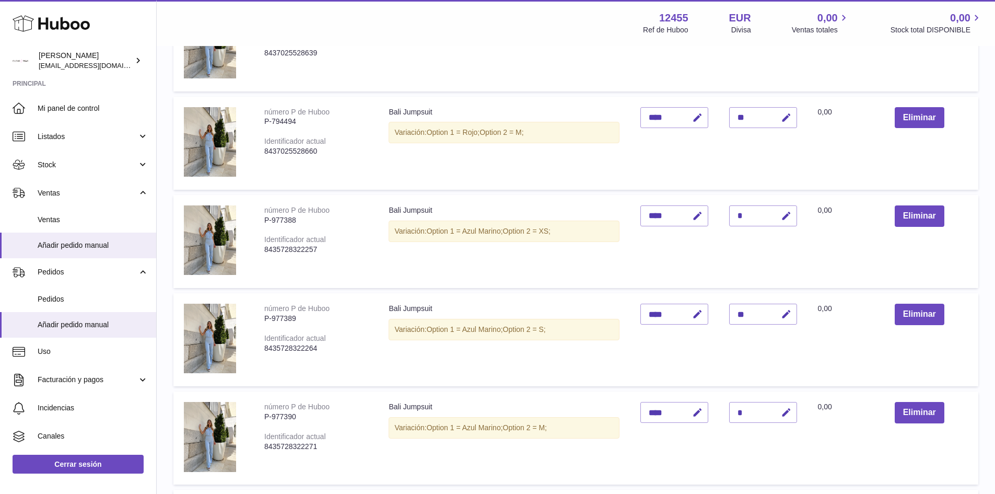
scroll to position [192, 0]
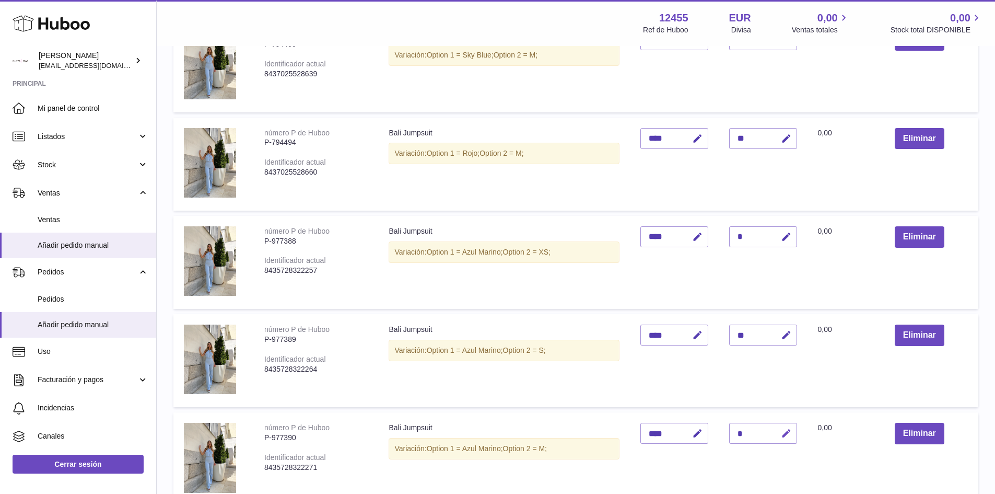
click at [787, 428] on icon "button" at bounding box center [786, 433] width 11 height 11
click at [751, 429] on input "*" at bounding box center [763, 433] width 68 height 21
type input "**"
click at [779, 437] on button "submit" at bounding box center [785, 433] width 20 height 17
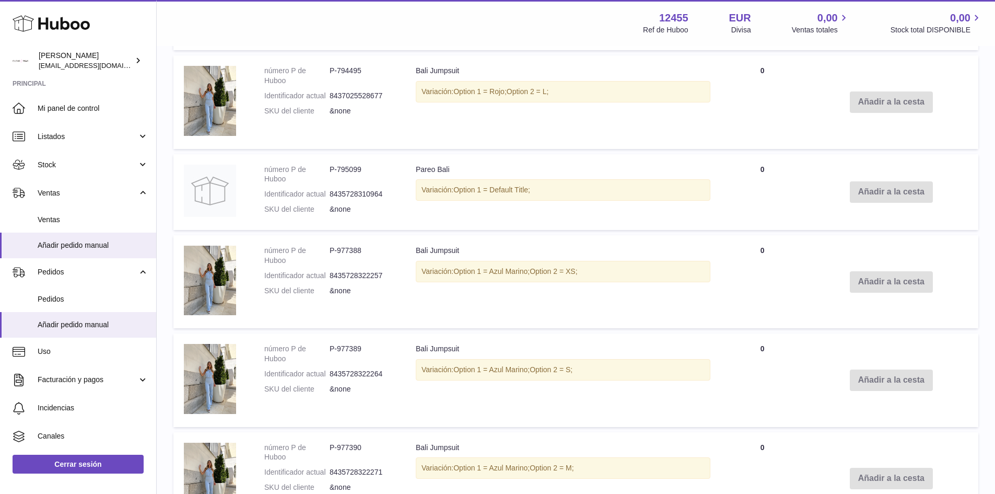
scroll to position [1811, 0]
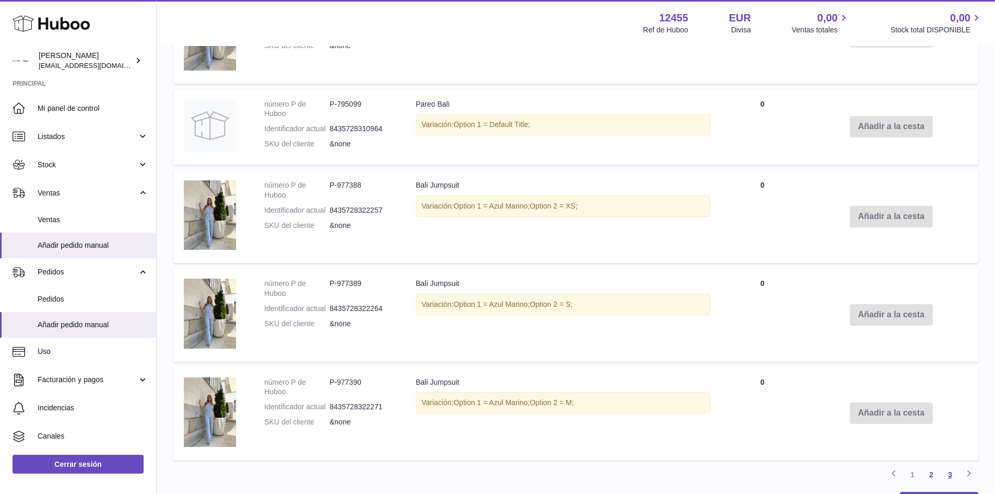
click at [954, 473] on link "3" at bounding box center [950, 474] width 19 height 19
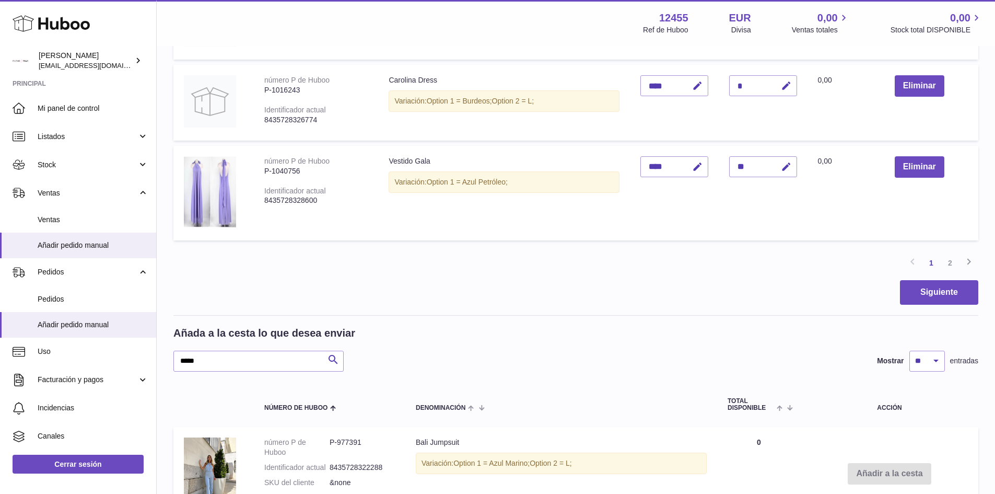
scroll to position [1048, 0]
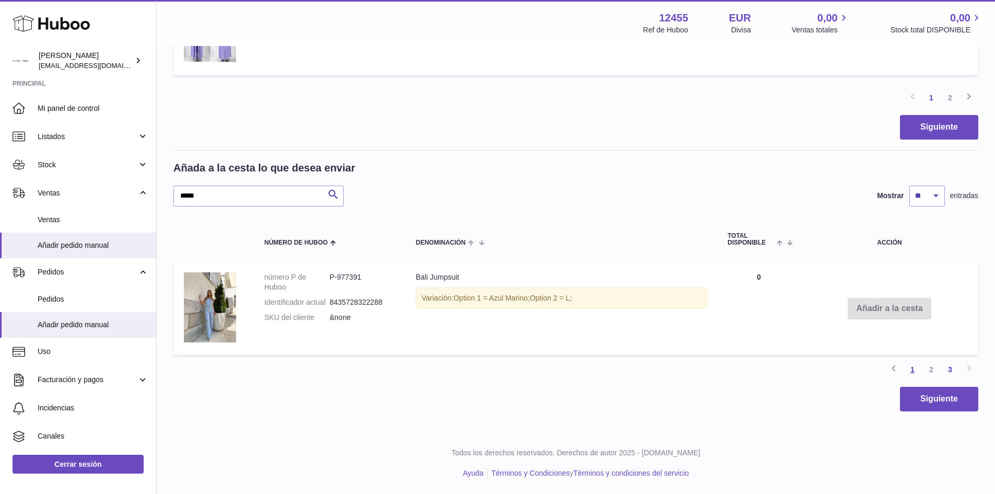
click at [918, 367] on link "1" at bounding box center [912, 369] width 19 height 19
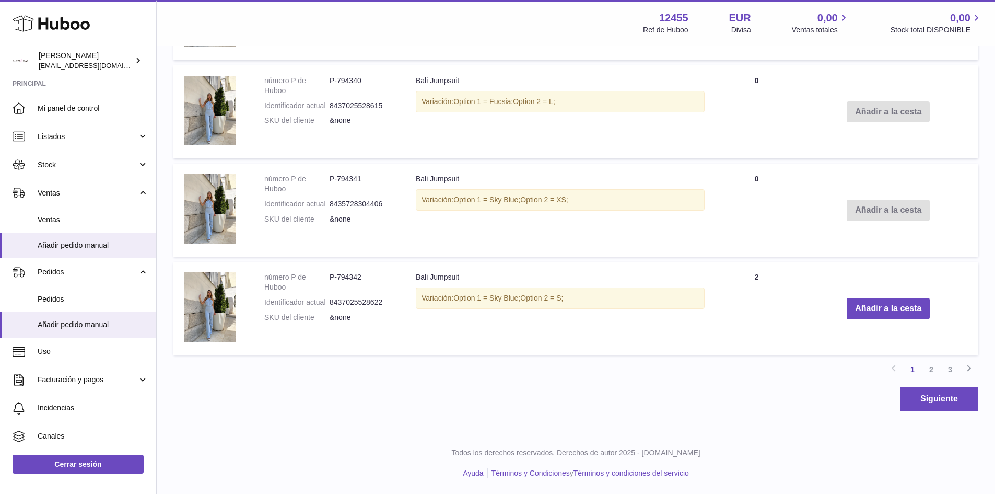
scroll to position [1619, 0]
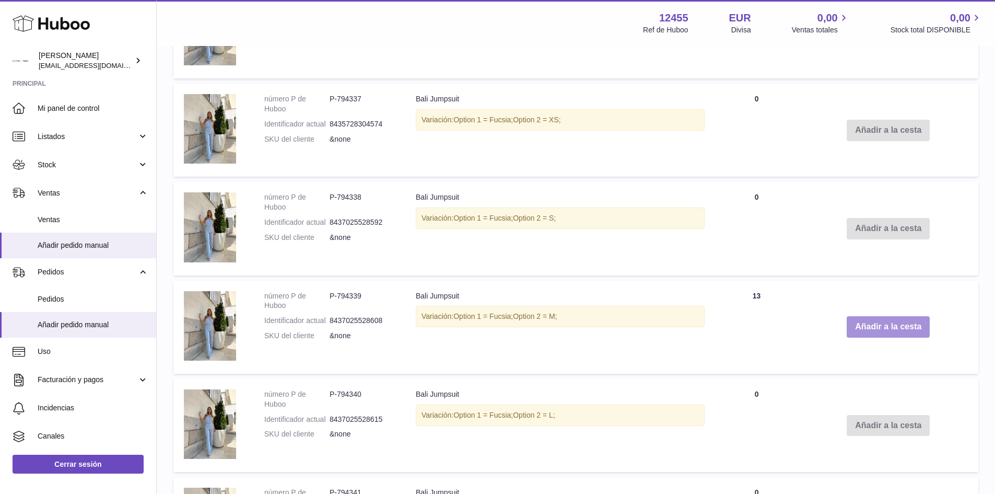
click at [877, 331] on button "Añadir a la cesta" at bounding box center [888, 326] width 83 height 21
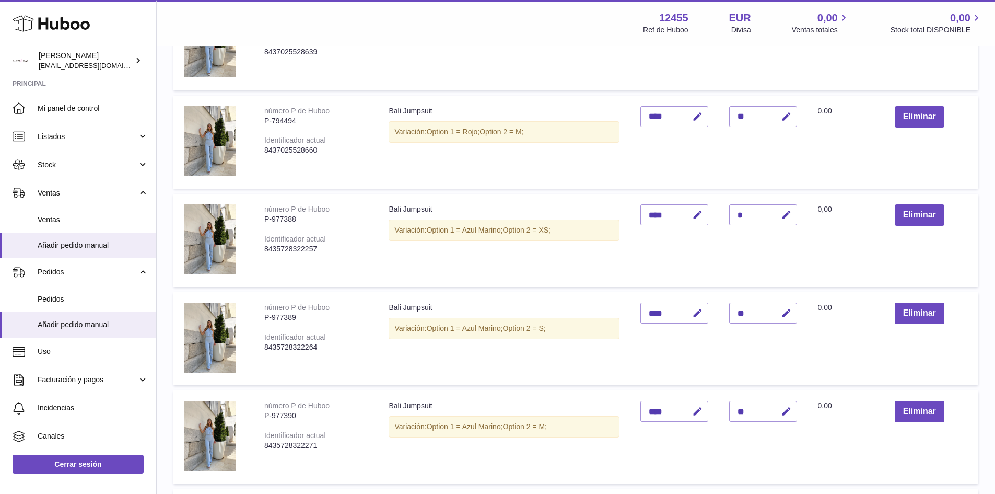
scroll to position [103, 0]
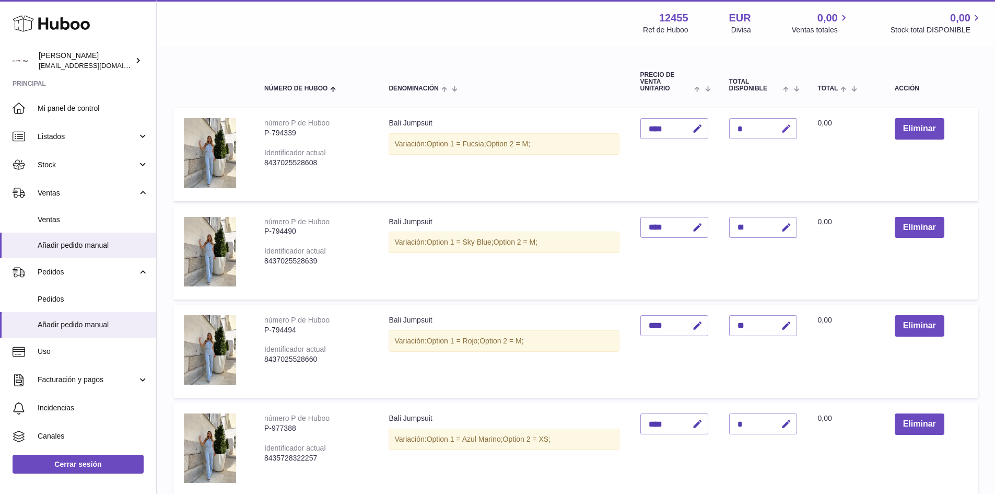
click at [786, 125] on icon "button" at bounding box center [786, 128] width 11 height 11
click at [757, 126] on button "button" at bounding box center [764, 128] width 20 height 17
click at [775, 131] on button "button" at bounding box center [785, 128] width 25 height 21
type input "**"
click at [788, 130] on icon "submit" at bounding box center [786, 128] width 9 height 9
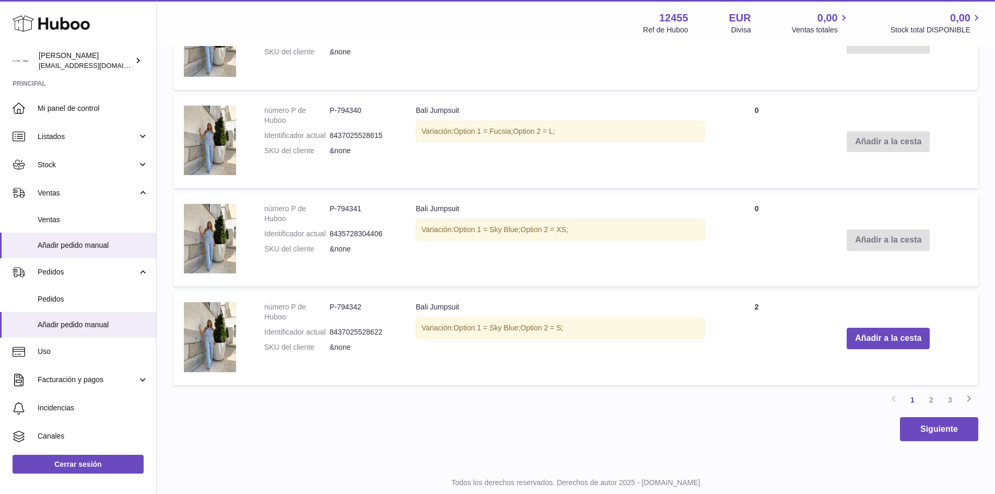
scroll to position [1931, 0]
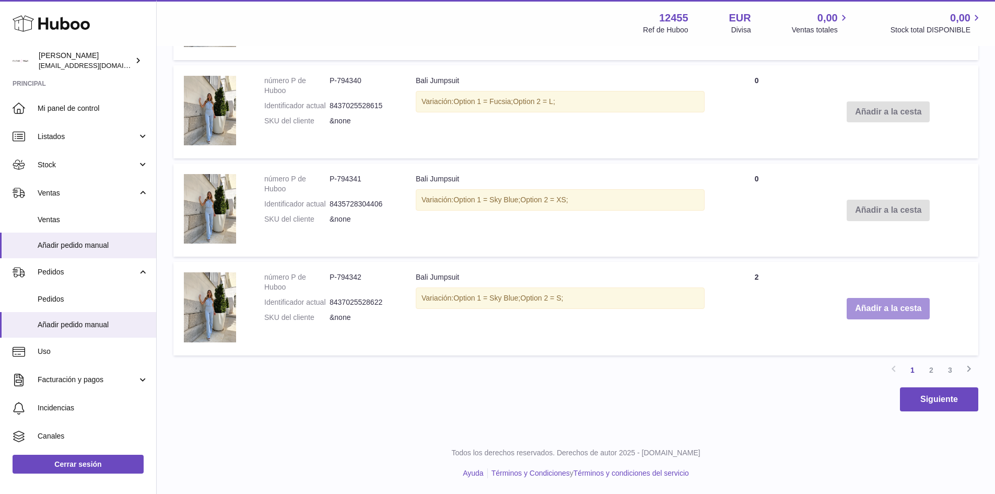
click at [888, 309] on button "Añadir a la cesta" at bounding box center [888, 308] width 83 height 21
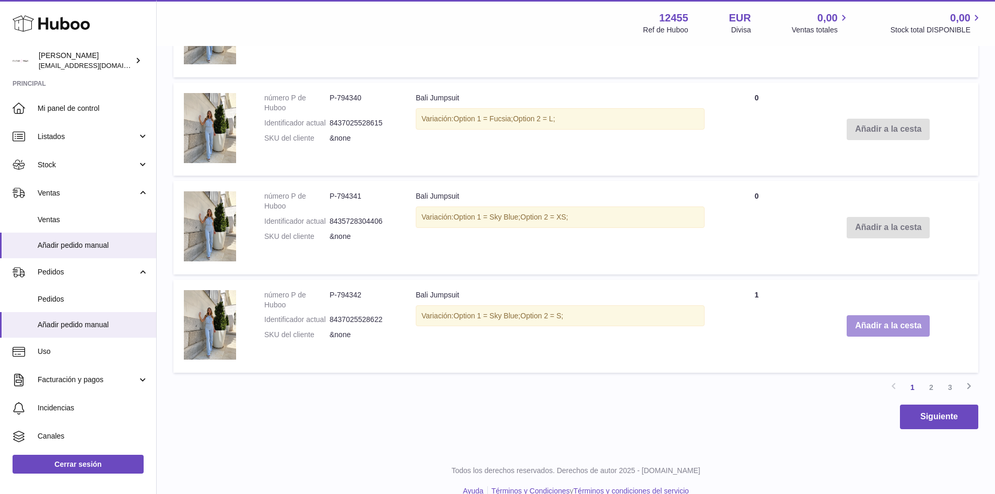
scroll to position [1948, 0]
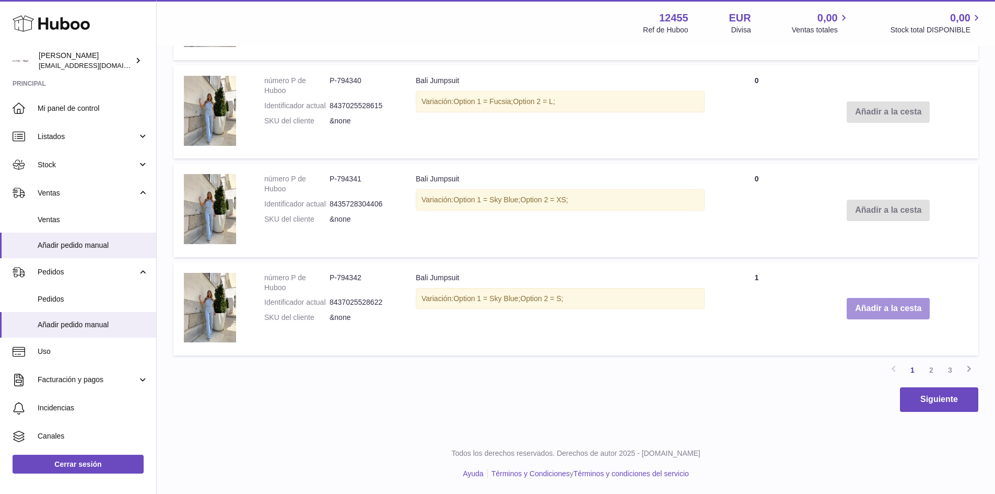
click at [894, 313] on button "Añadir a la cesta" at bounding box center [888, 308] width 83 height 21
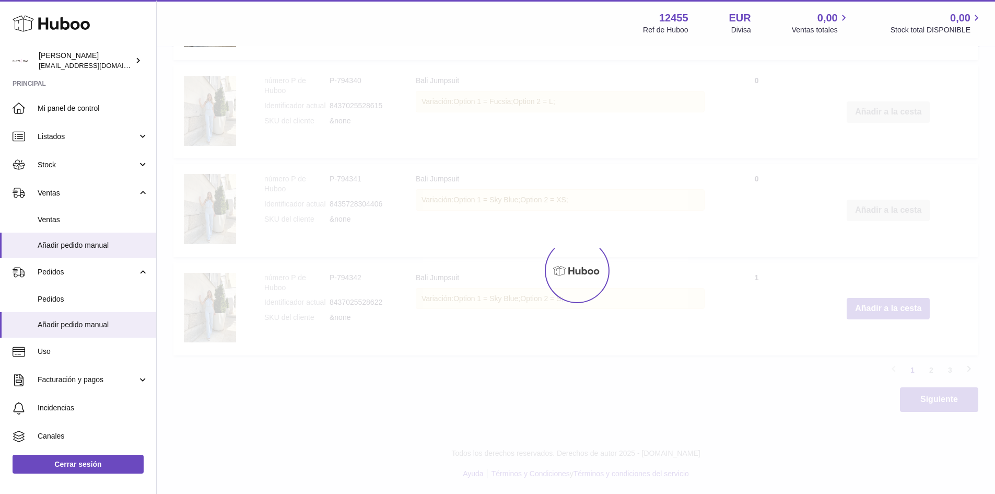
type input "*"
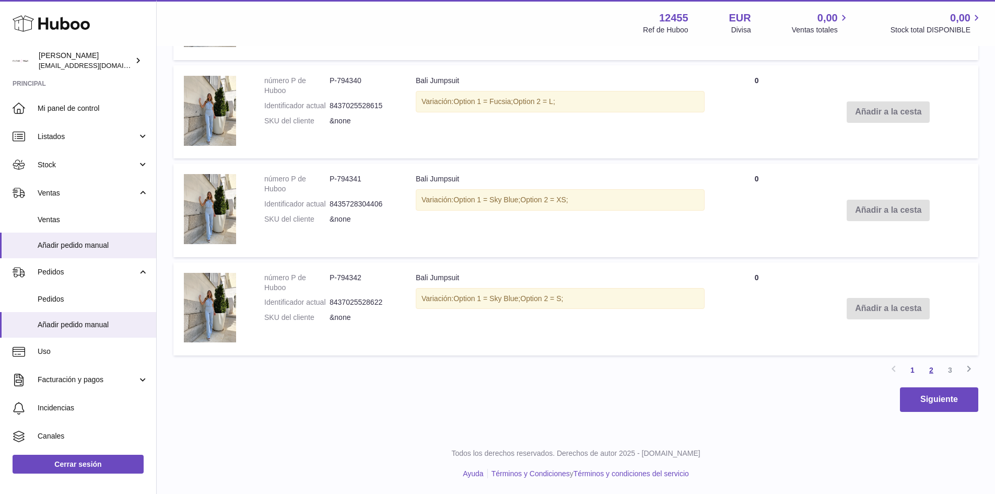
click at [934, 369] on link "2" at bounding box center [931, 369] width 19 height 19
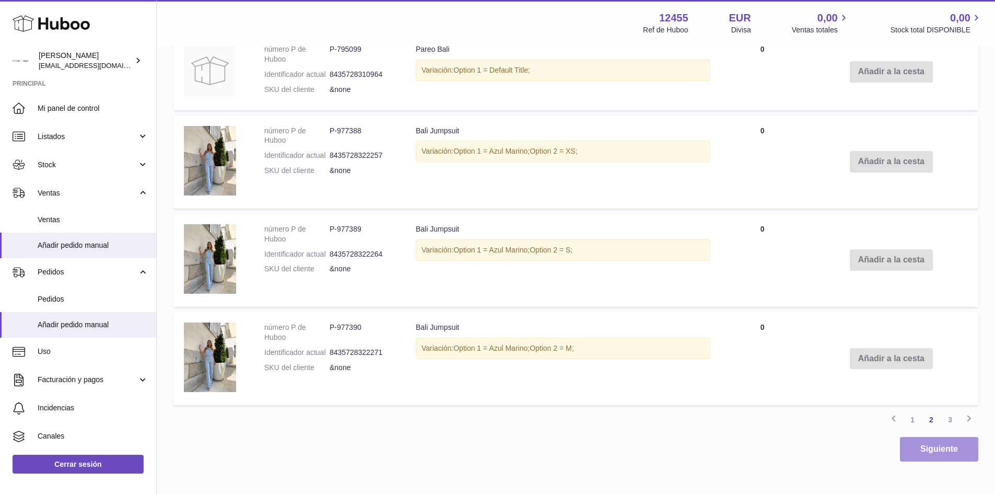
scroll to position [1932, 0]
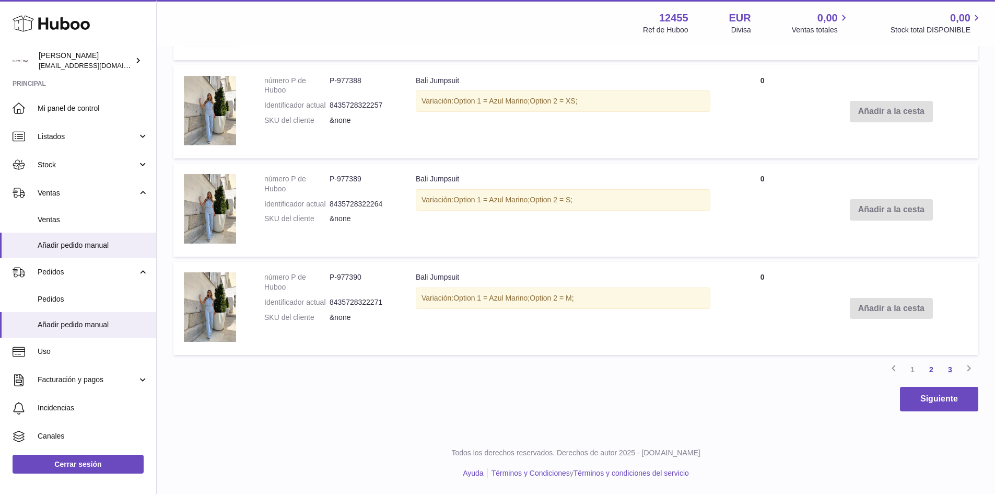
click at [946, 367] on link "3" at bounding box center [950, 369] width 19 height 19
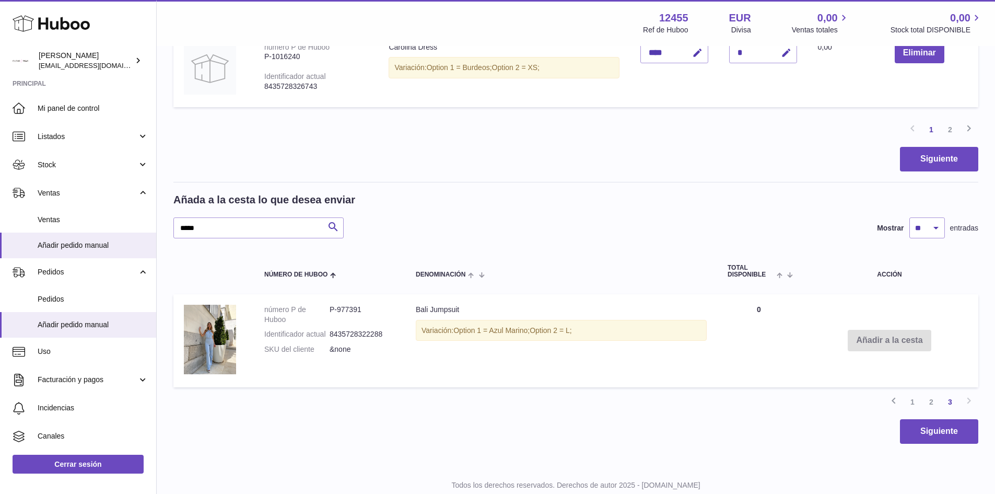
scroll to position [1063, 0]
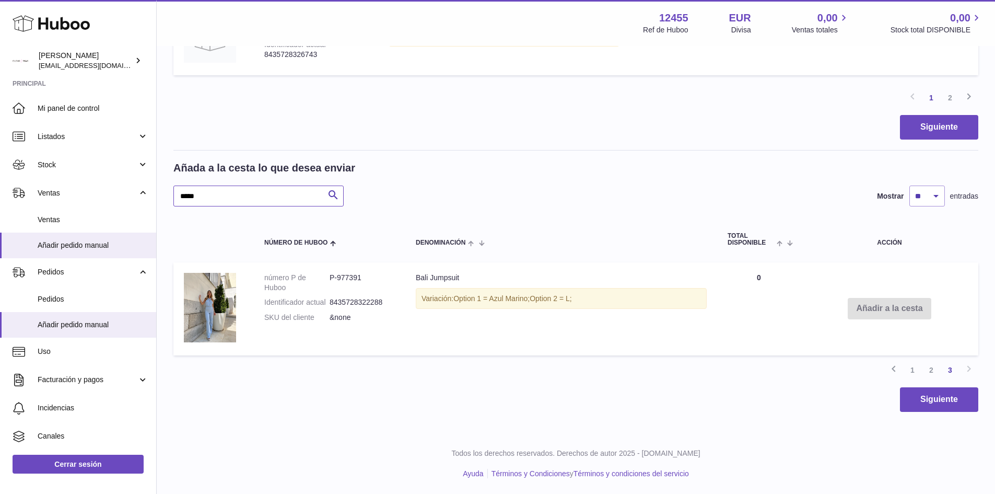
click at [213, 206] on input "****" at bounding box center [258, 195] width 170 height 21
click at [211, 204] on input "****" at bounding box center [258, 195] width 170 height 21
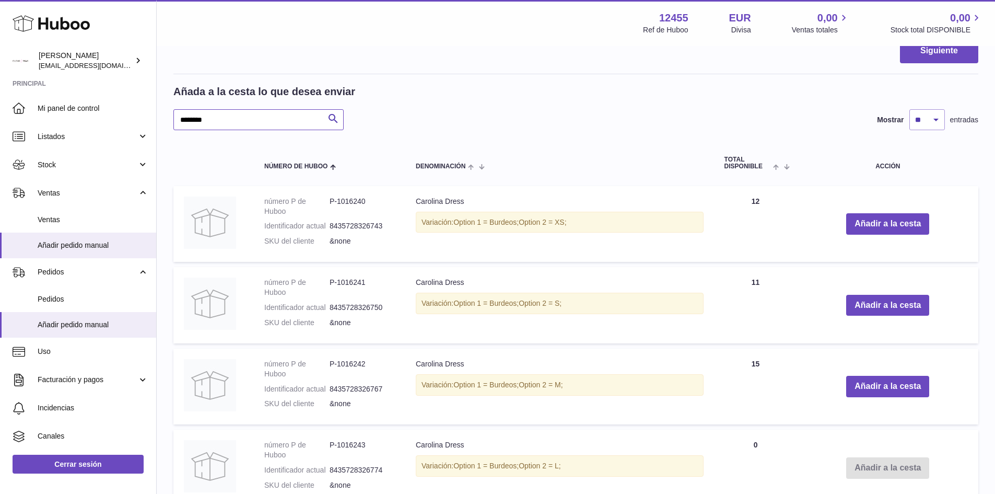
scroll to position [1220, 0]
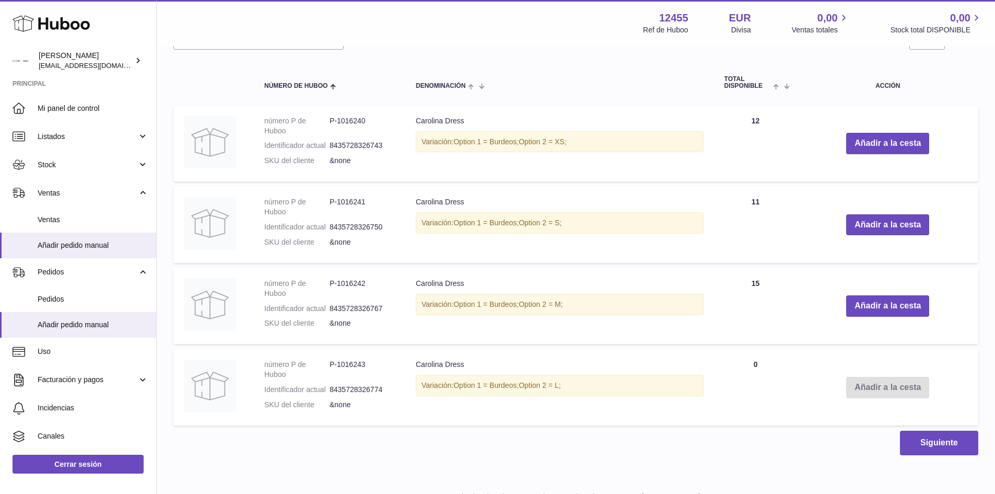
drag, startPoint x: 431, startPoint y: 391, endPoint x: 595, endPoint y: 410, distance: 165.0
click at [595, 410] on td "Carolina Dress Variación: Option 1 = Burdeos; Option 2 = L;" at bounding box center [559, 387] width 309 height 76
click at [594, 403] on td "Carolina Dress Variación: Option 1 = Burdeos; Option 2 = L;" at bounding box center [559, 387] width 309 height 76
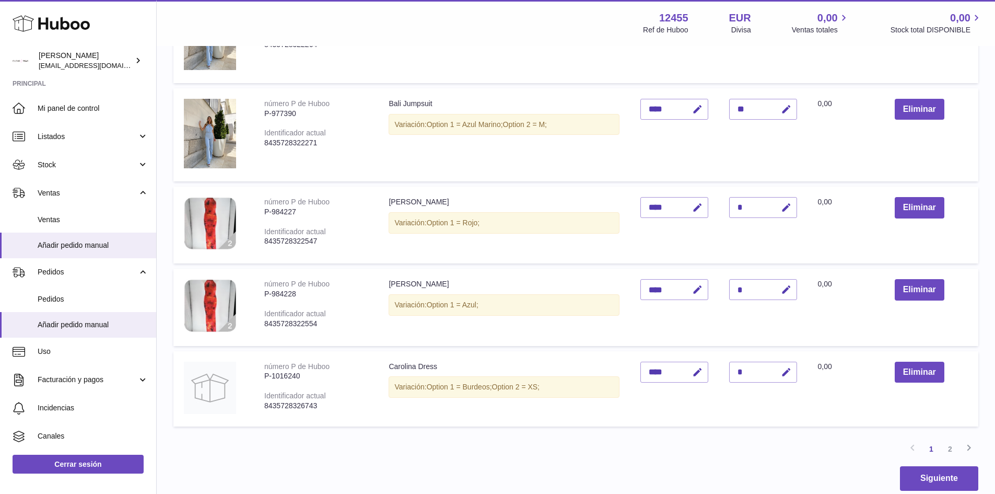
scroll to position [731, 0]
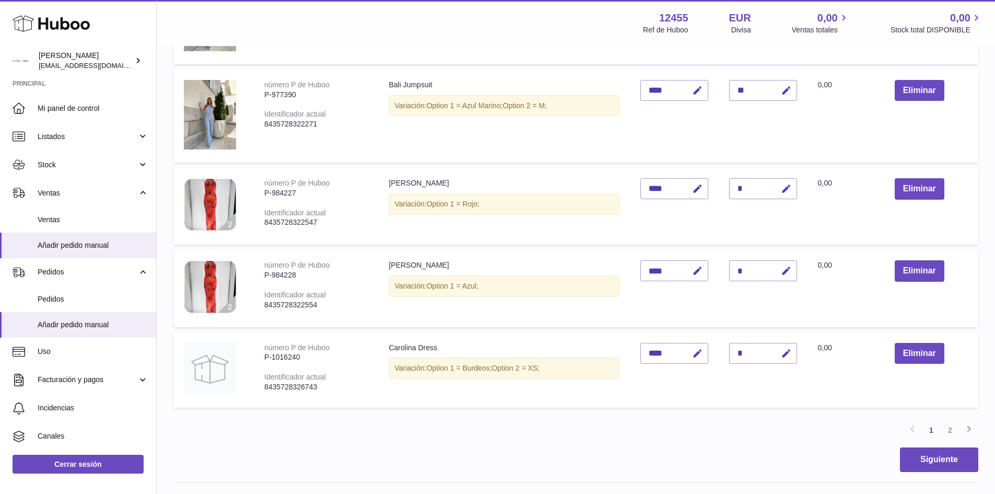
click at [943, 430] on link "2" at bounding box center [950, 429] width 19 height 19
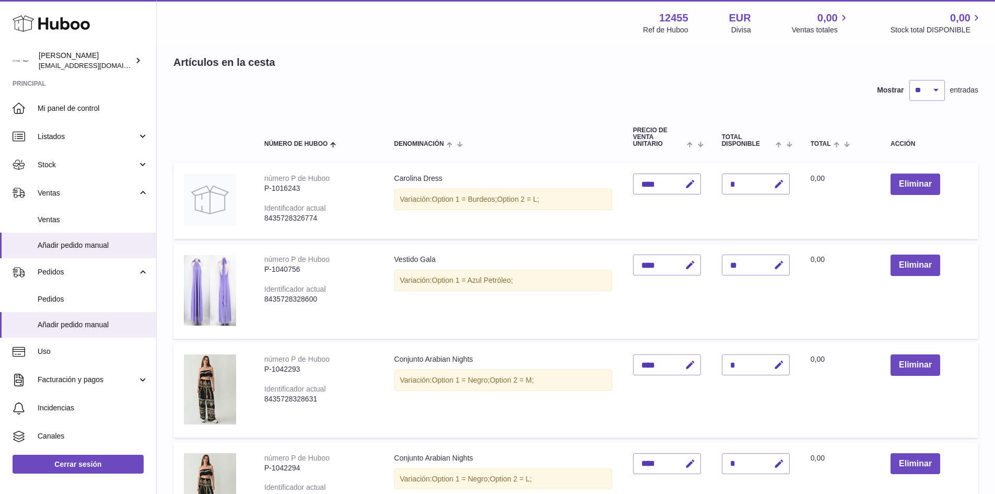
scroll to position [47, 0]
drag, startPoint x: 566, startPoint y: 201, endPoint x: 487, endPoint y: 201, distance: 78.9
click at [487, 201] on div "Variación: Option 1 = Burdeos; Option 2 = L;" at bounding box center [503, 199] width 218 height 21
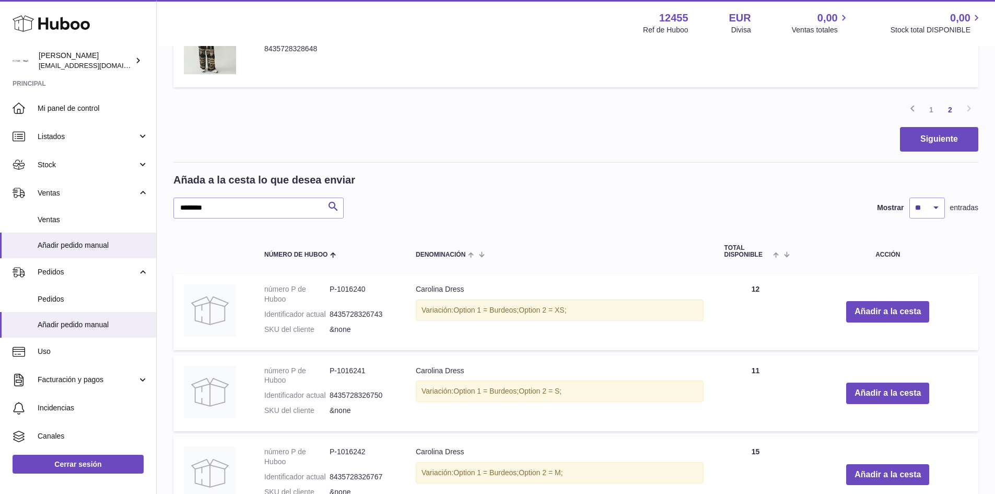
scroll to position [569, 0]
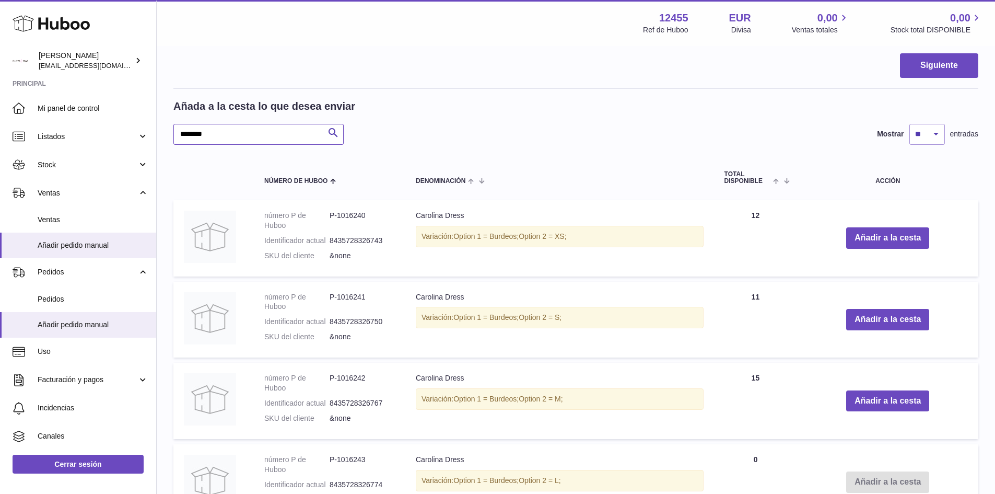
click at [279, 138] on input "********" at bounding box center [258, 134] width 170 height 21
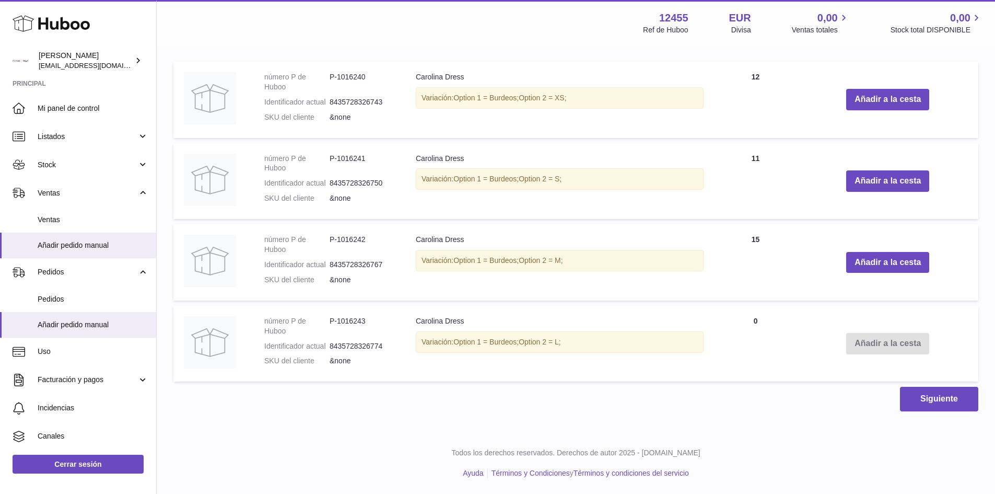
scroll to position [394, 0]
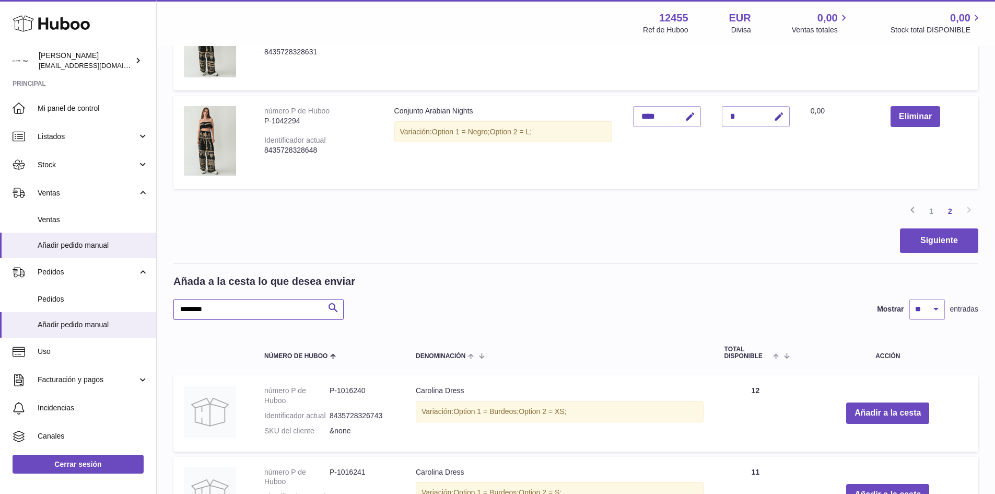
type input "********"
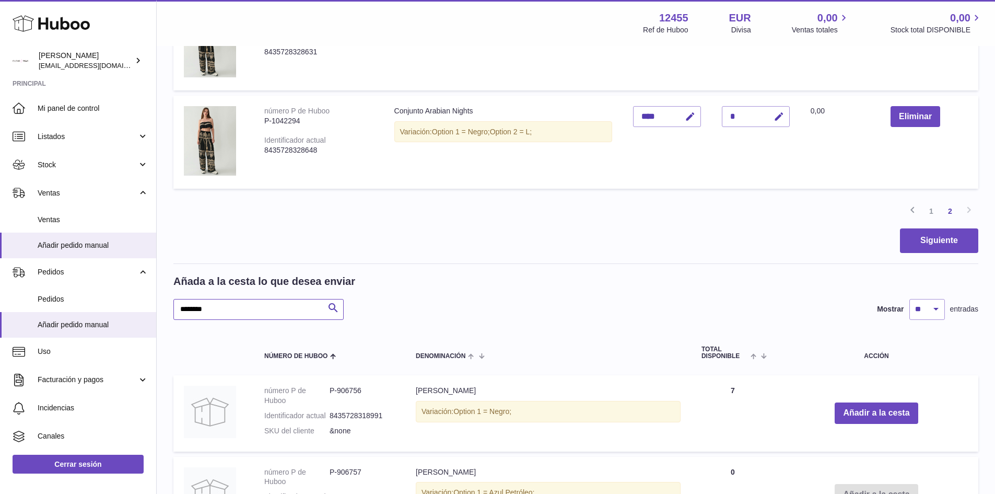
click at [253, 311] on input "********" at bounding box center [258, 309] width 170 height 21
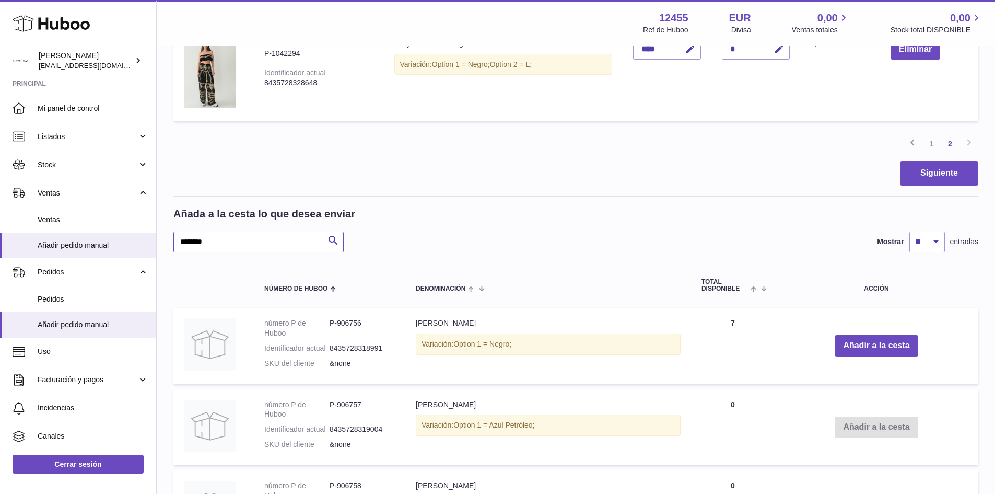
scroll to position [551, 0]
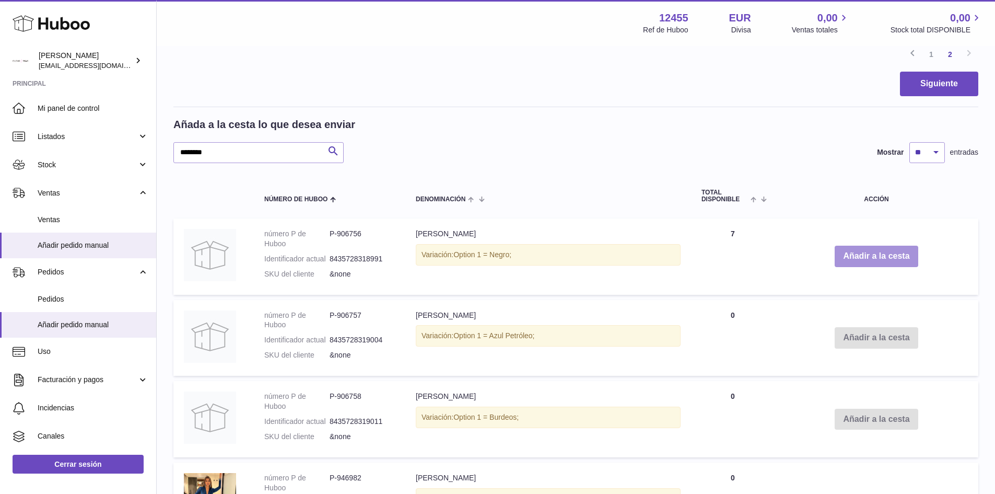
click at [866, 256] on button "Añadir a la cesta" at bounding box center [876, 255] width 83 height 21
click at [903, 260] on button "Añadir a la cesta" at bounding box center [876, 255] width 83 height 21
click at [890, 260] on button "Añadir a la cesta" at bounding box center [876, 255] width 83 height 21
click at [887, 261] on button "Añadir a la cesta" at bounding box center [876, 255] width 83 height 21
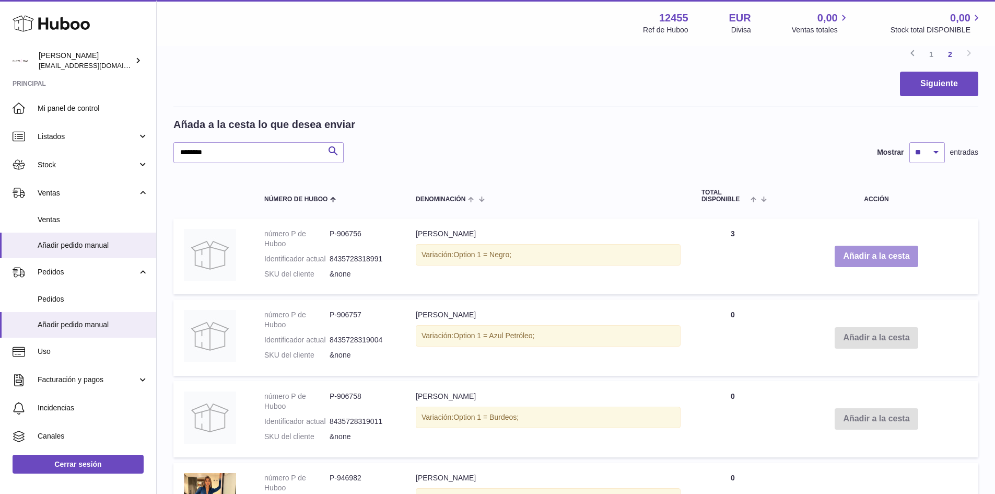
click at [885, 261] on button "Añadir a la cesta" at bounding box center [876, 255] width 83 height 21
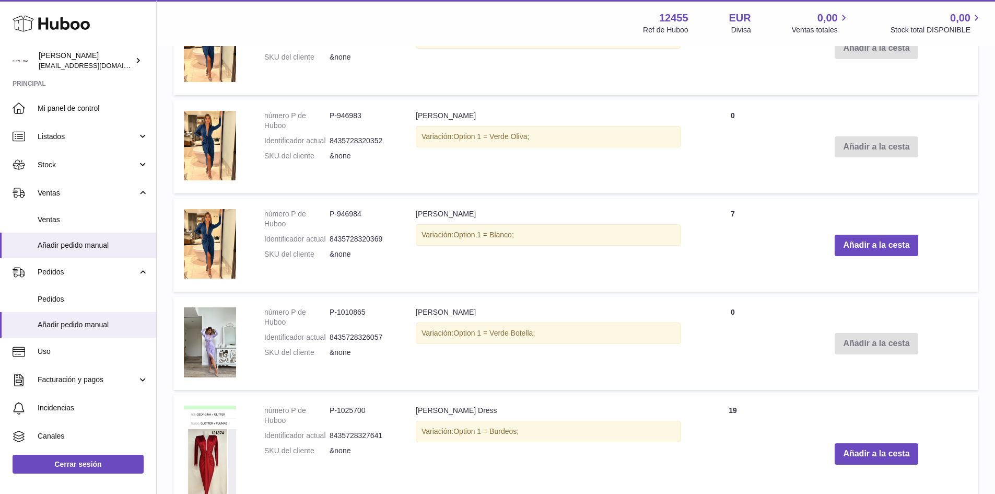
scroll to position [1102, 0]
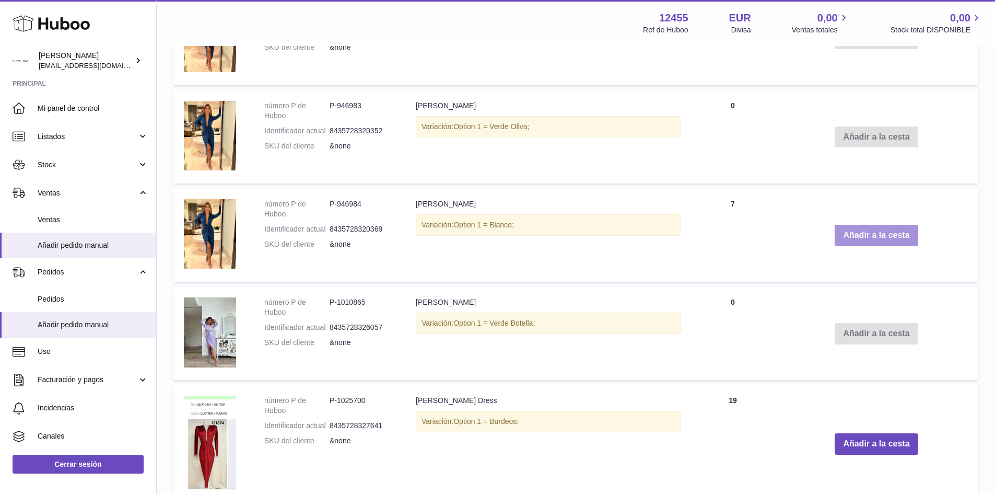
click at [888, 241] on button "Añadir a la cesta" at bounding box center [876, 235] width 83 height 21
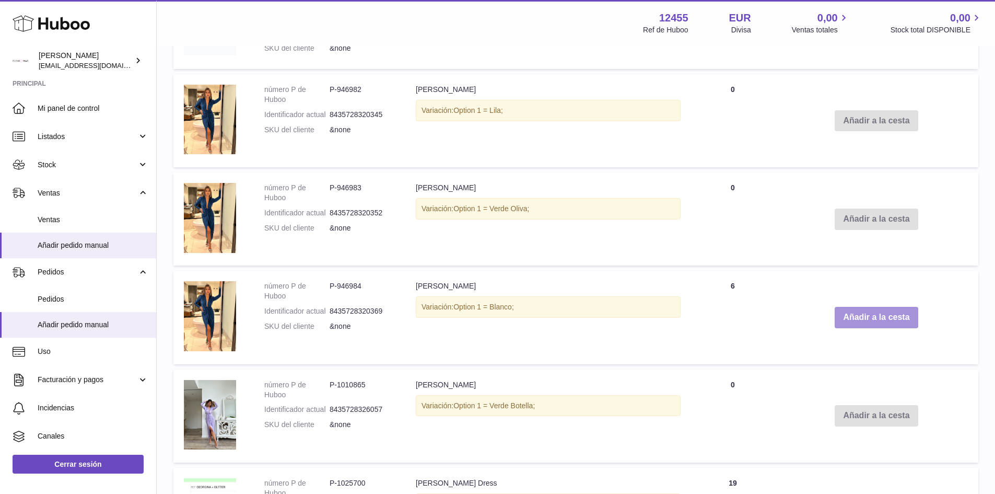
scroll to position [1184, 0]
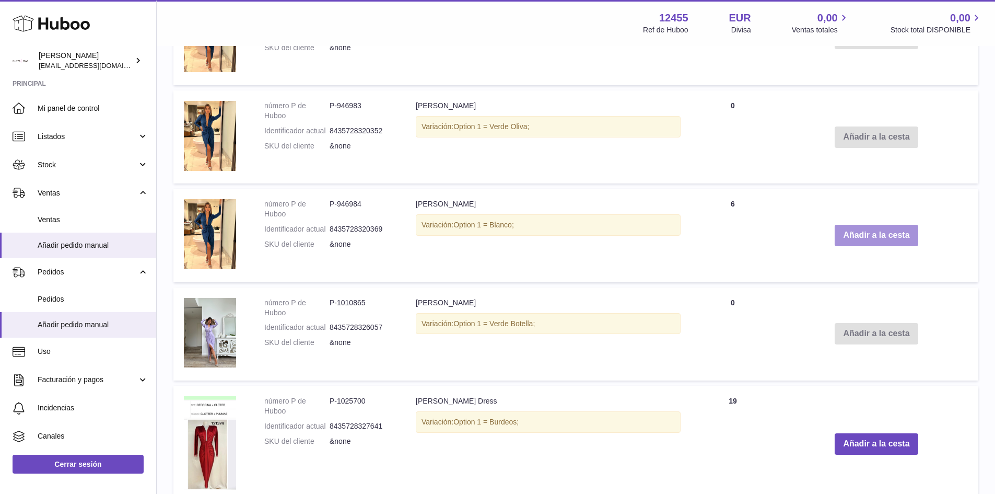
click at [888, 241] on button "Añadir a la cesta" at bounding box center [876, 235] width 83 height 21
click at [889, 237] on button "Añadir a la cesta" at bounding box center [876, 235] width 83 height 21
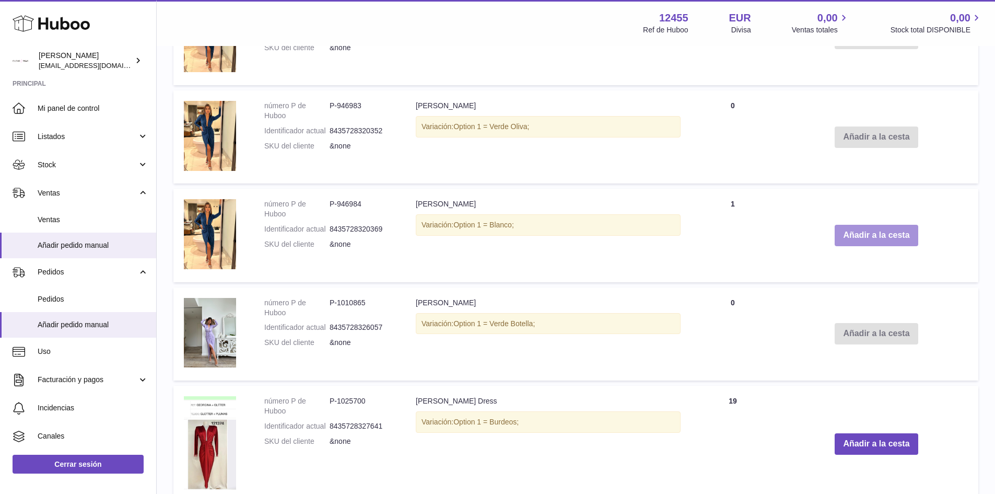
click at [889, 237] on button "Añadir a la cesta" at bounding box center [876, 235] width 83 height 21
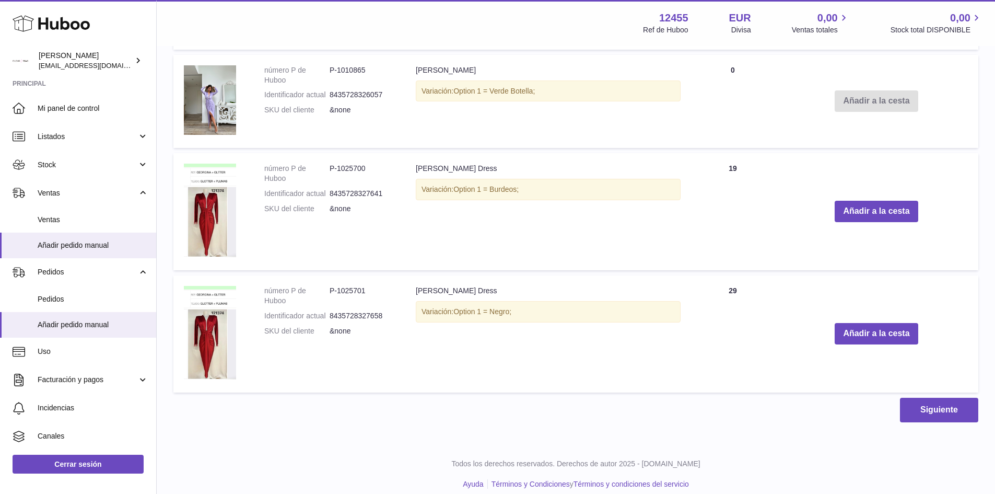
scroll to position [1427, 0]
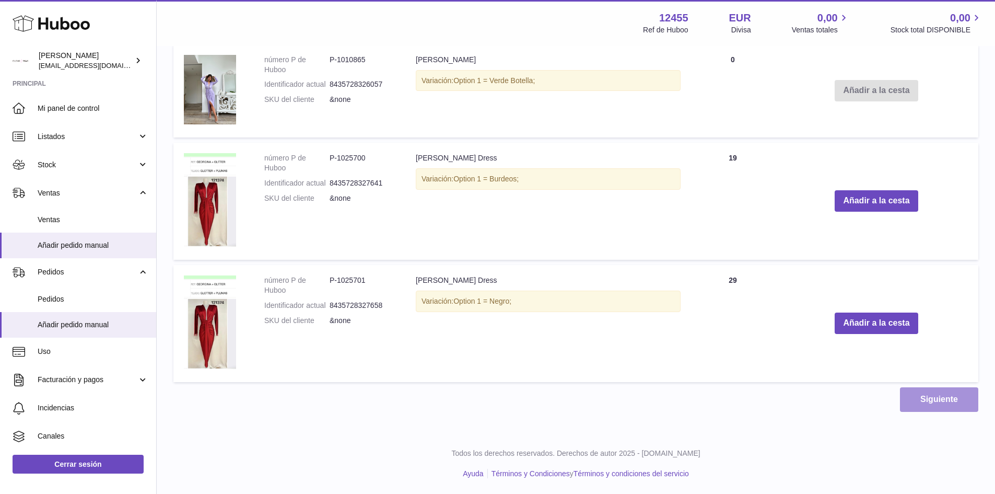
click at [944, 394] on button "Siguiente" at bounding box center [939, 399] width 78 height 25
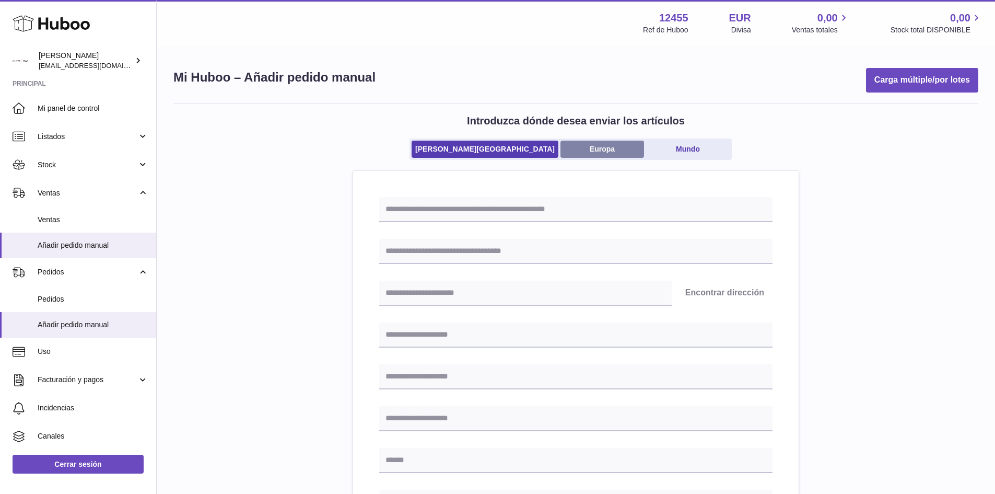
click at [570, 142] on link "Europa" at bounding box center [602, 149] width 84 height 17
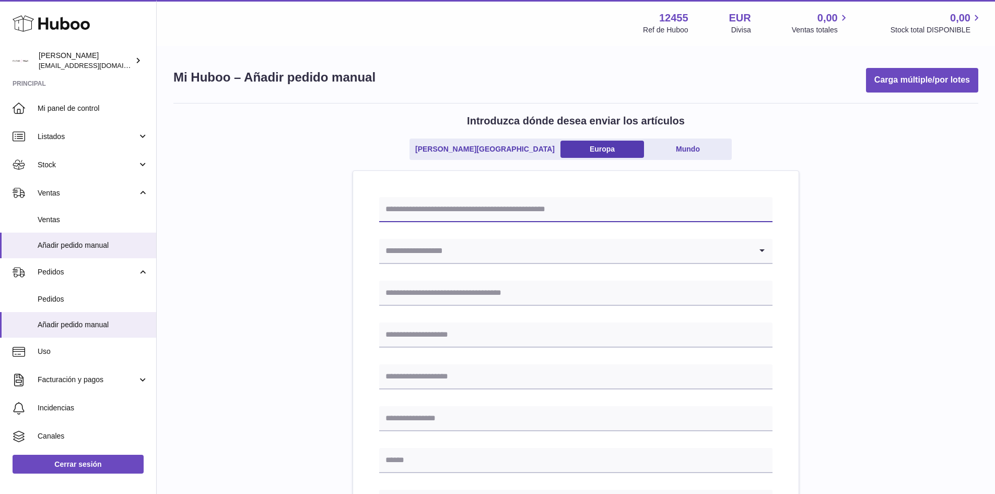
click at [454, 211] on input "text" at bounding box center [575, 209] width 393 height 25
drag, startPoint x: 534, startPoint y: 206, endPoint x: 472, endPoint y: 214, distance: 63.2
click at [472, 214] on input "**********" at bounding box center [575, 209] width 393 height 25
type input "**********"
click at [538, 236] on div "**********" at bounding box center [575, 499] width 393 height 604
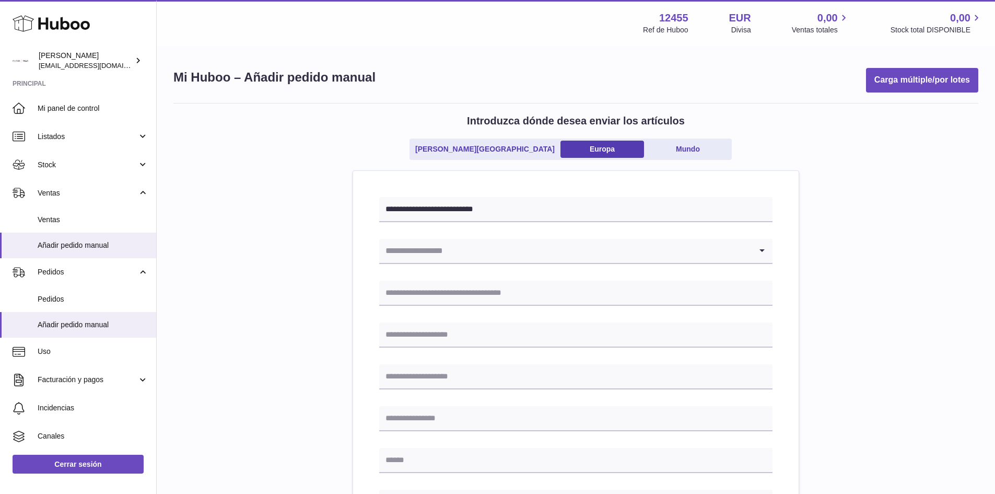
click at [524, 253] on input "Search for option" at bounding box center [565, 251] width 372 height 24
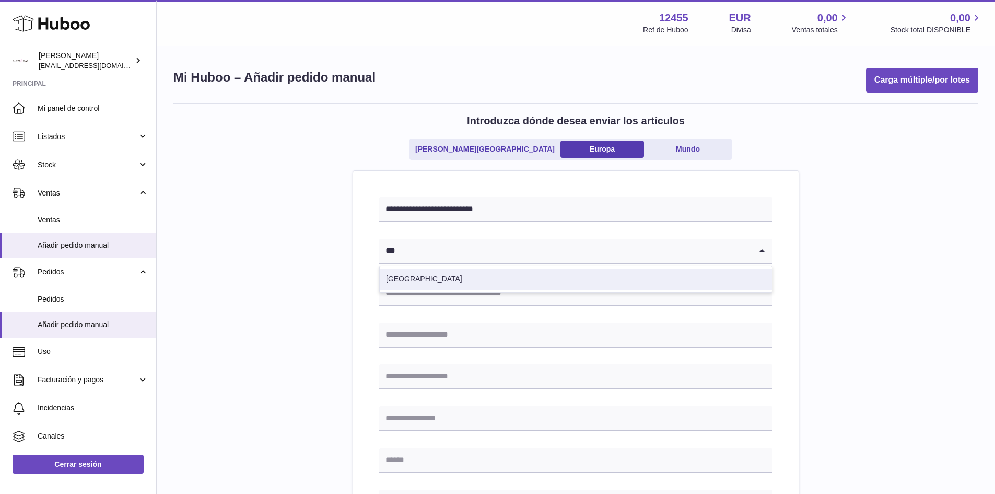
click at [403, 277] on li "[GEOGRAPHIC_DATA]" at bounding box center [576, 278] width 392 height 21
type input "***"
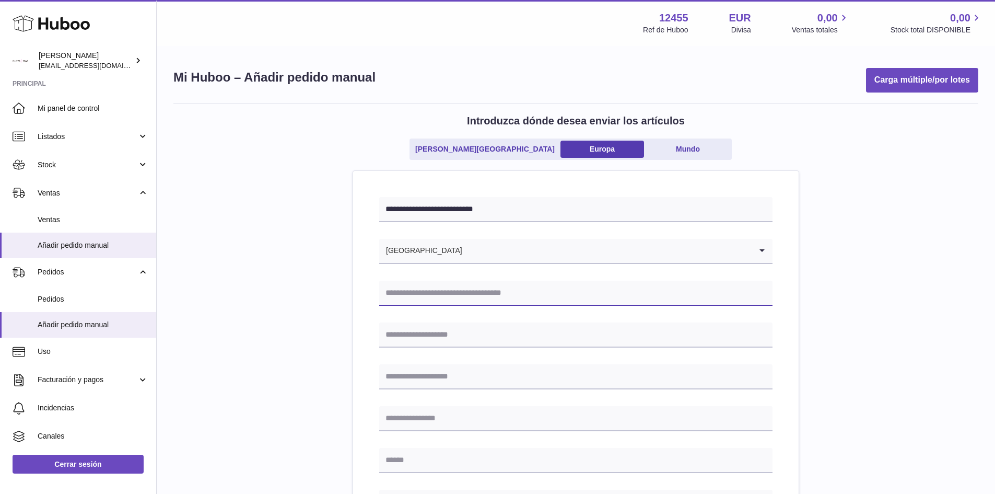
click at [432, 300] on input "text" at bounding box center [575, 292] width 393 height 25
type input "**********"
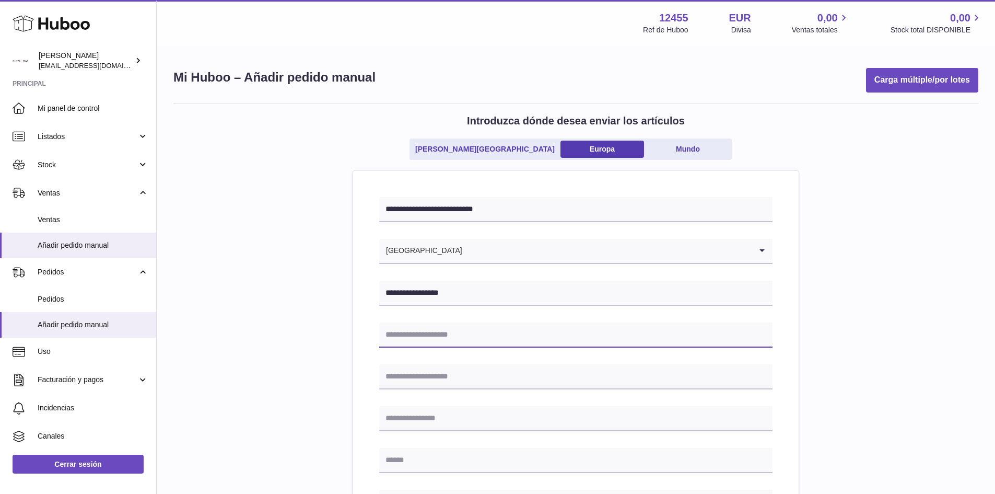
click at [439, 342] on input "text" at bounding box center [575, 334] width 393 height 25
type input "**********"
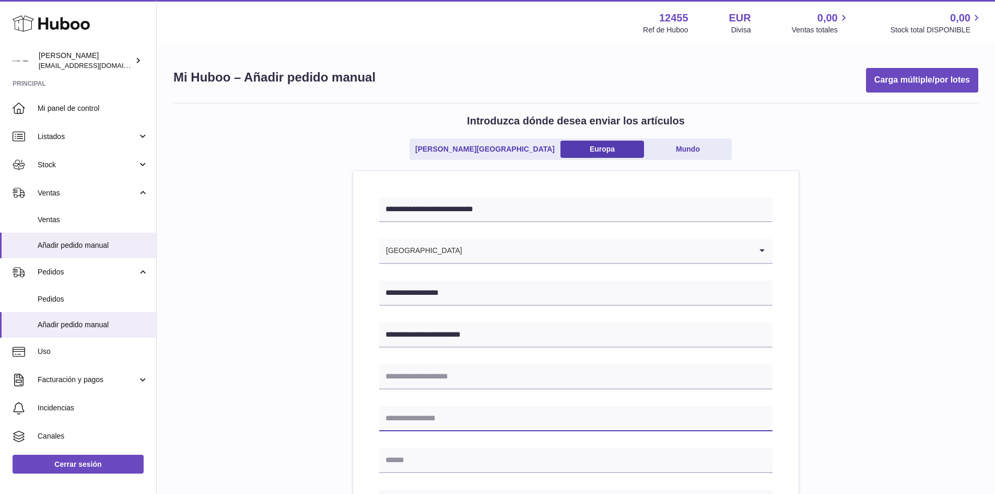
type input "******"
type input "*****"
type input "*********"
type input "**********"
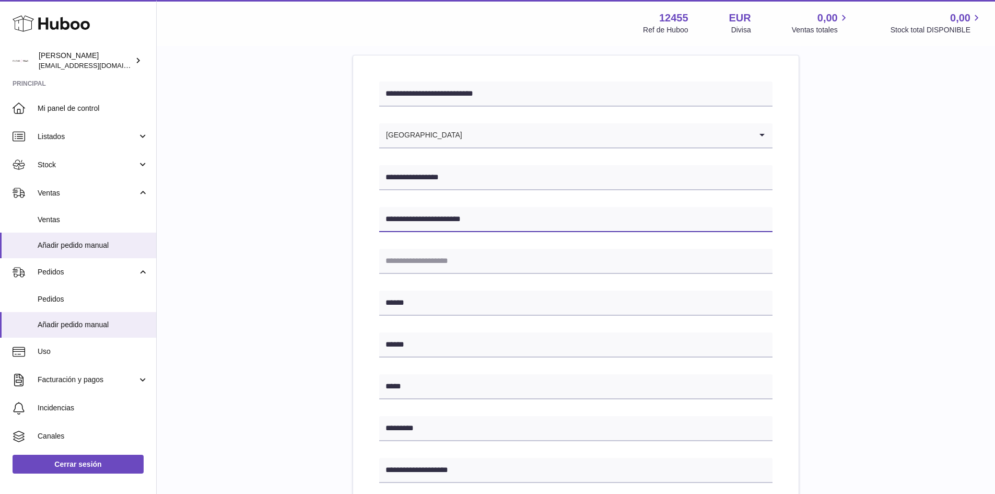
scroll to position [313, 0]
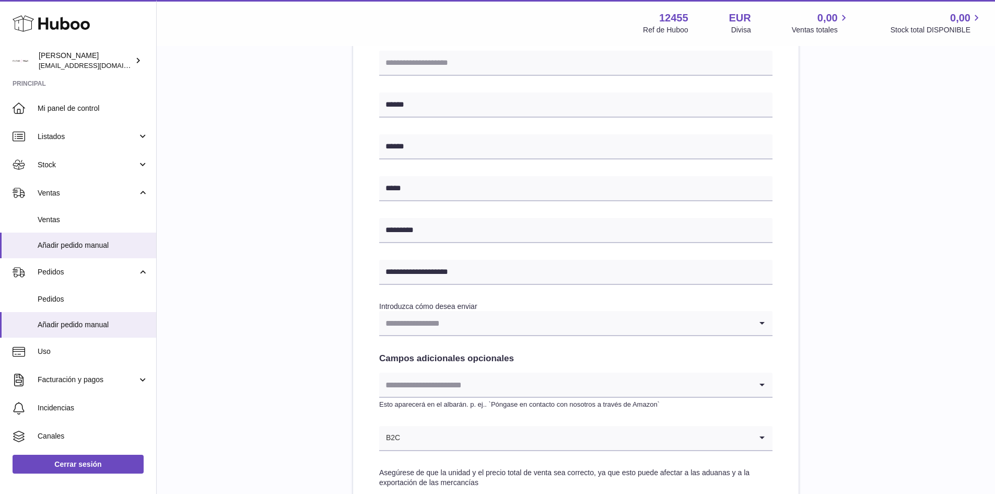
click at [453, 336] on div "**********" at bounding box center [575, 186] width 393 height 604
click at [456, 330] on input "Search for option" at bounding box center [565, 323] width 372 height 24
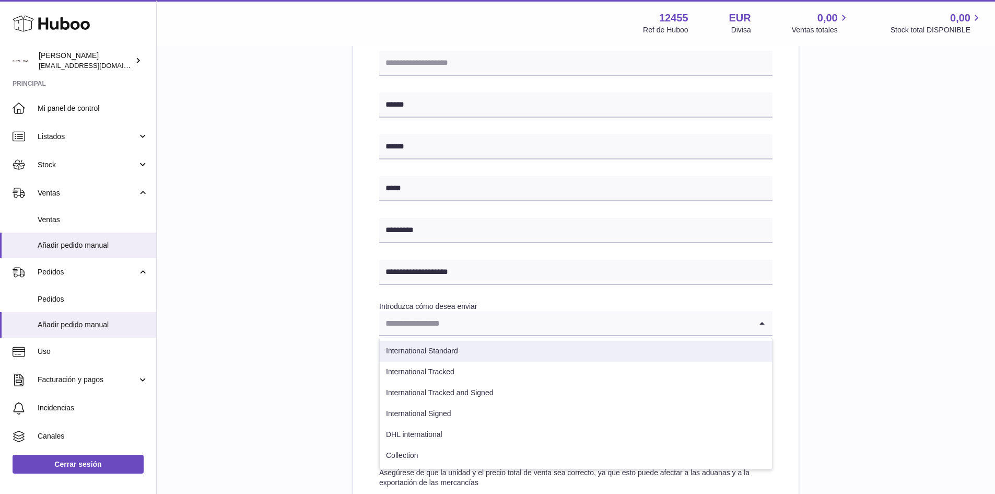
click at [430, 353] on li "International Standard" at bounding box center [576, 351] width 392 height 21
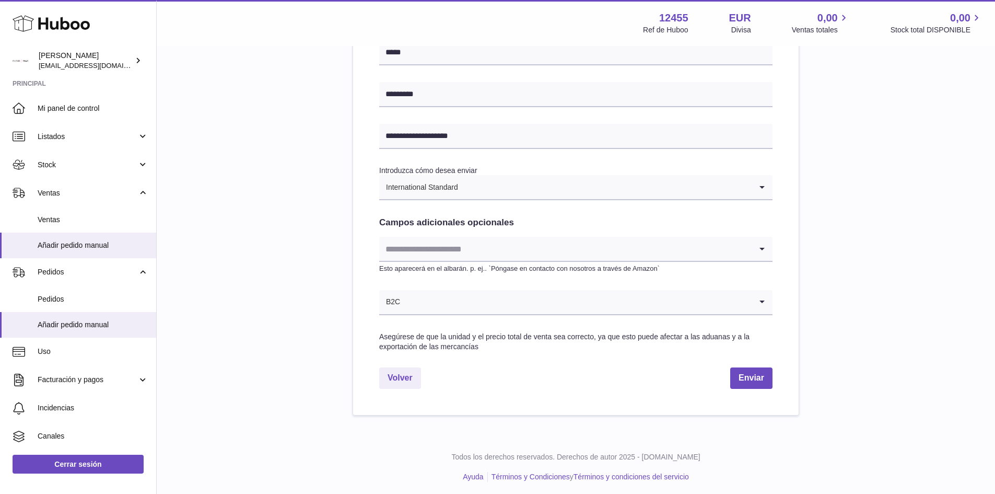
scroll to position [453, 0]
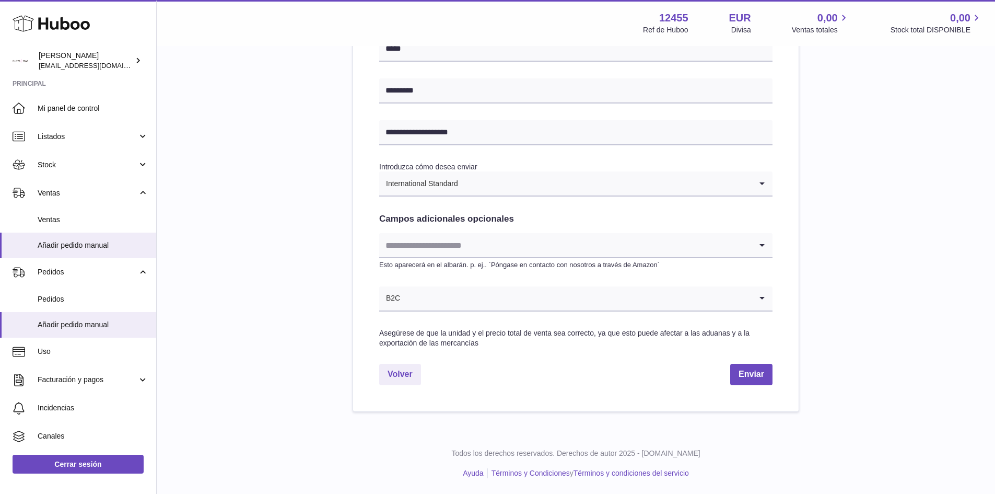
click at [422, 312] on div "**********" at bounding box center [575, 46] width 393 height 604
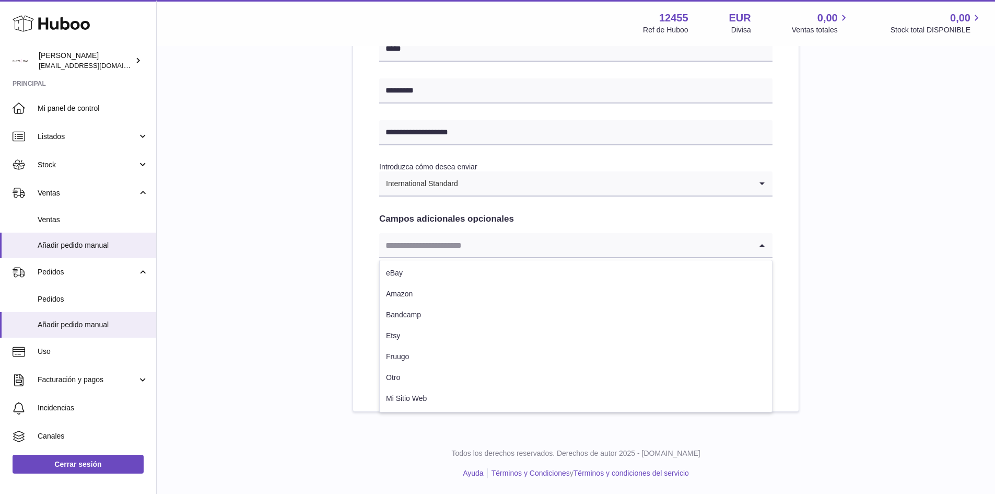
click at [545, 248] on input "Search for option" at bounding box center [565, 245] width 372 height 24
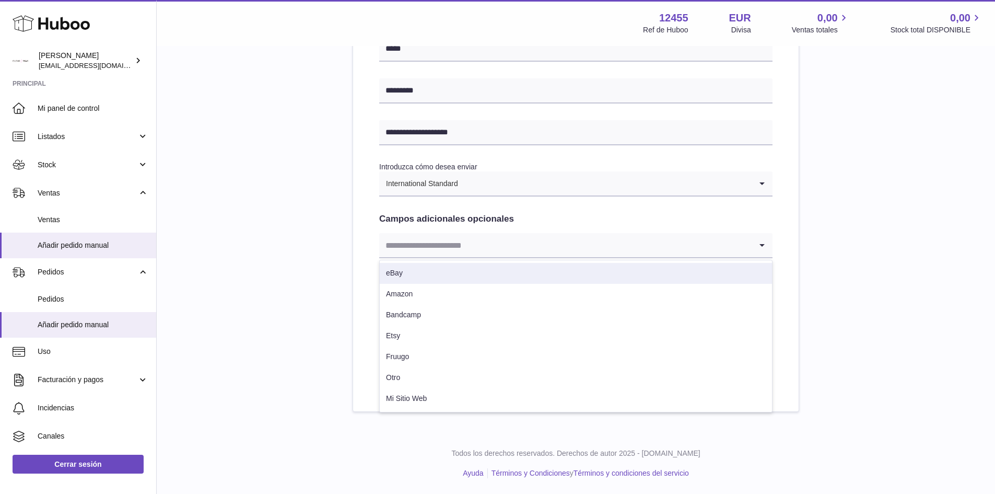
click at [930, 293] on div "**********" at bounding box center [575, 31] width 805 height 762
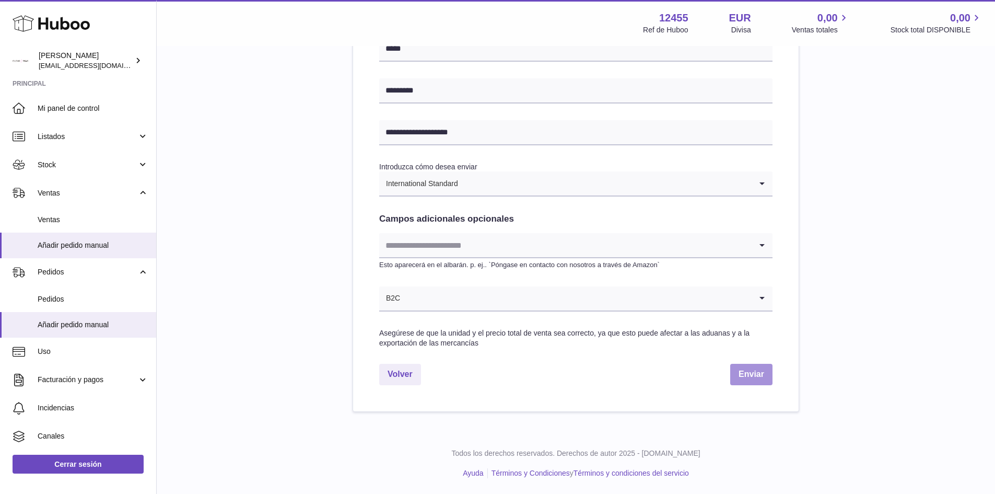
click at [742, 377] on button "Enviar" at bounding box center [751, 374] width 42 height 21
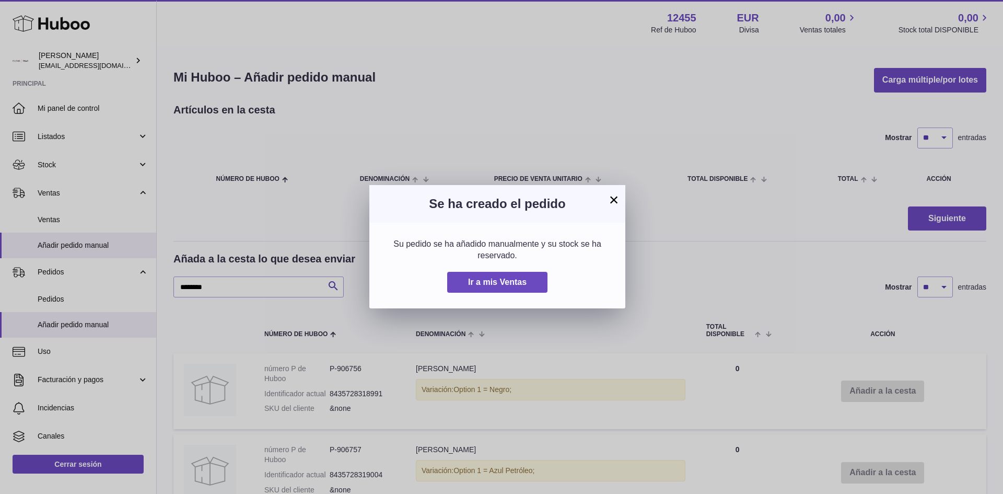
click at [609, 202] on button "×" at bounding box center [613, 199] width 13 height 13
